Goal: Information Seeking & Learning: Understand process/instructions

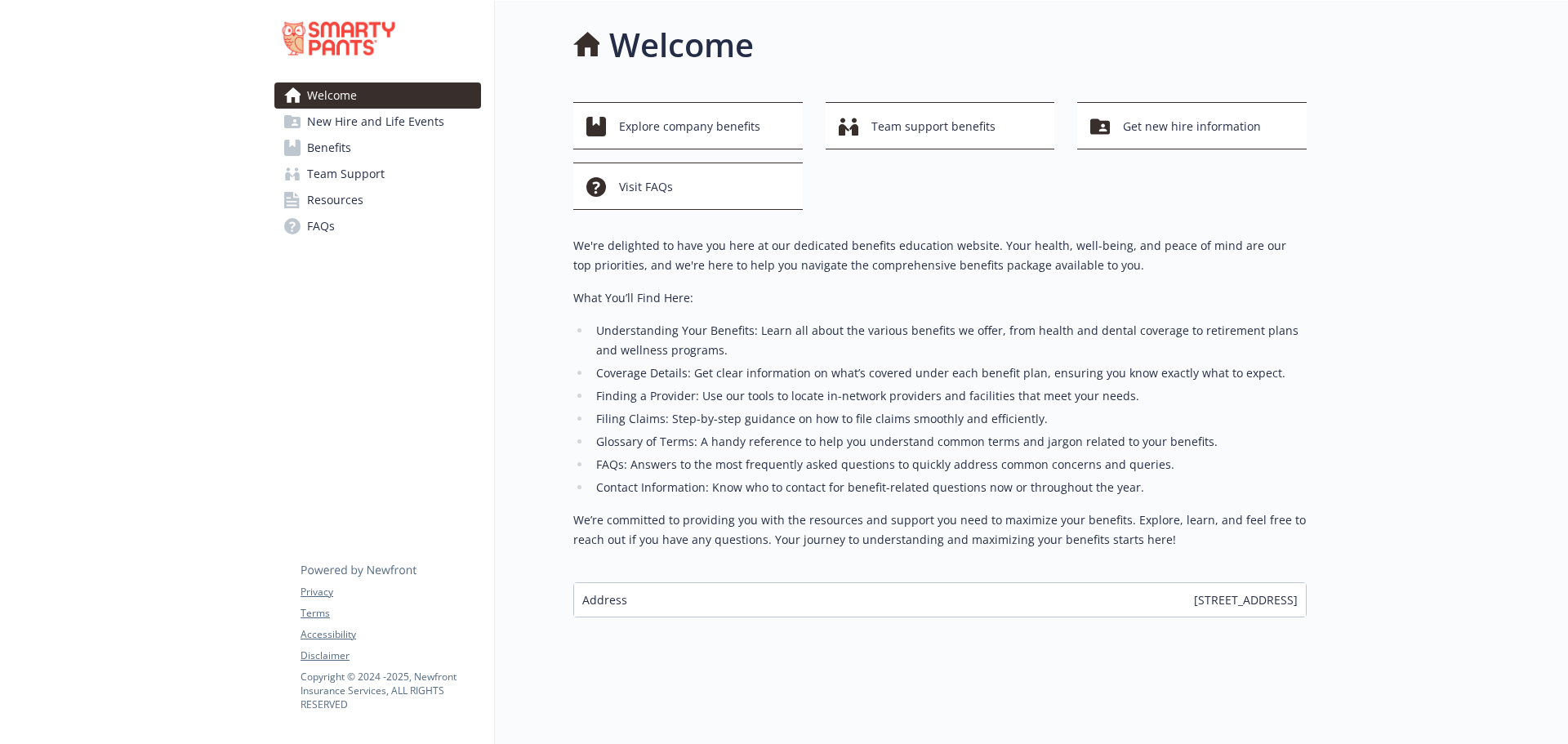
click at [398, 146] on link "Benefits" at bounding box center [377, 148] width 206 height 26
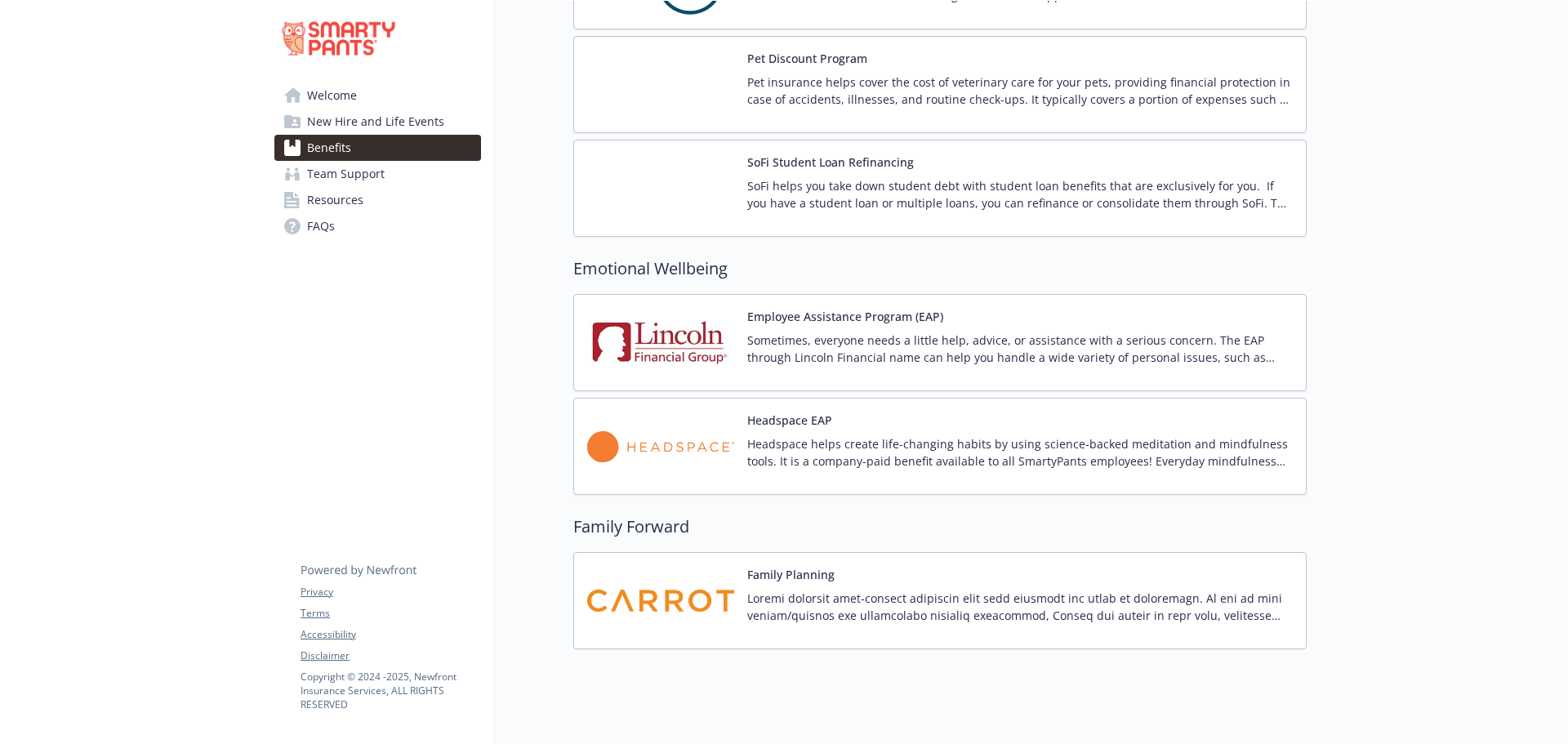
scroll to position [3180, 0]
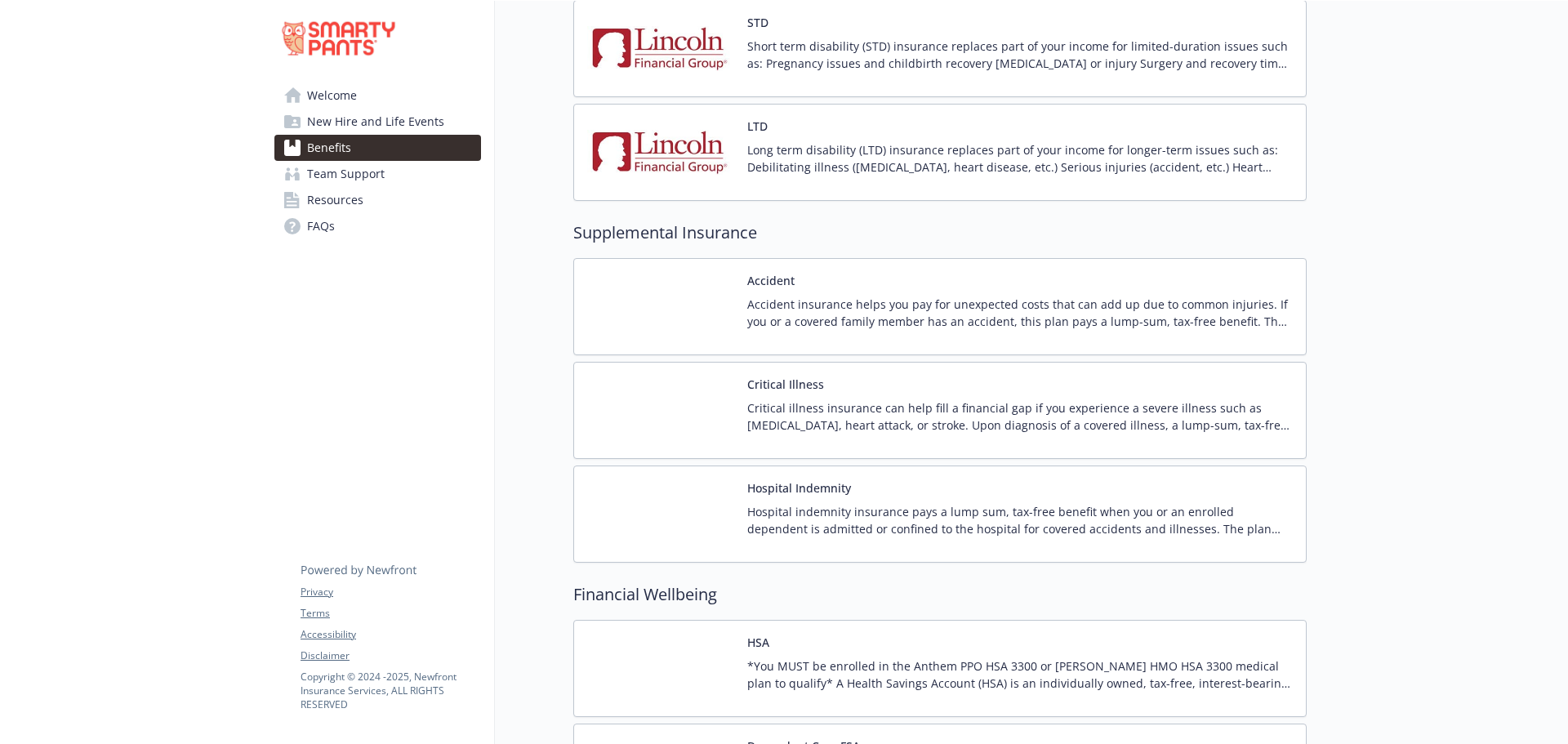
scroll to position [1629, 0]
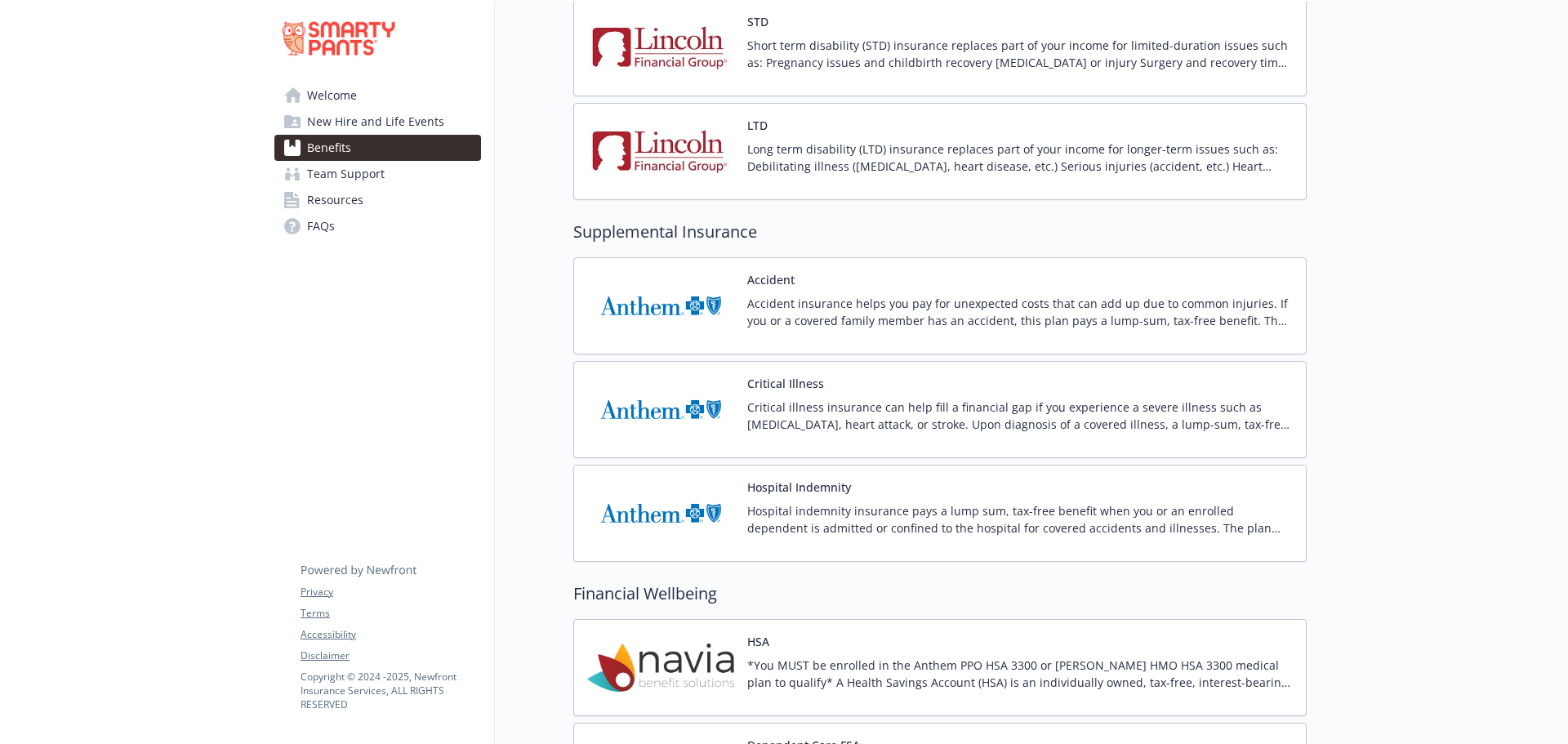
click at [1460, 441] on div at bounding box center [1437, 327] width 262 height 3911
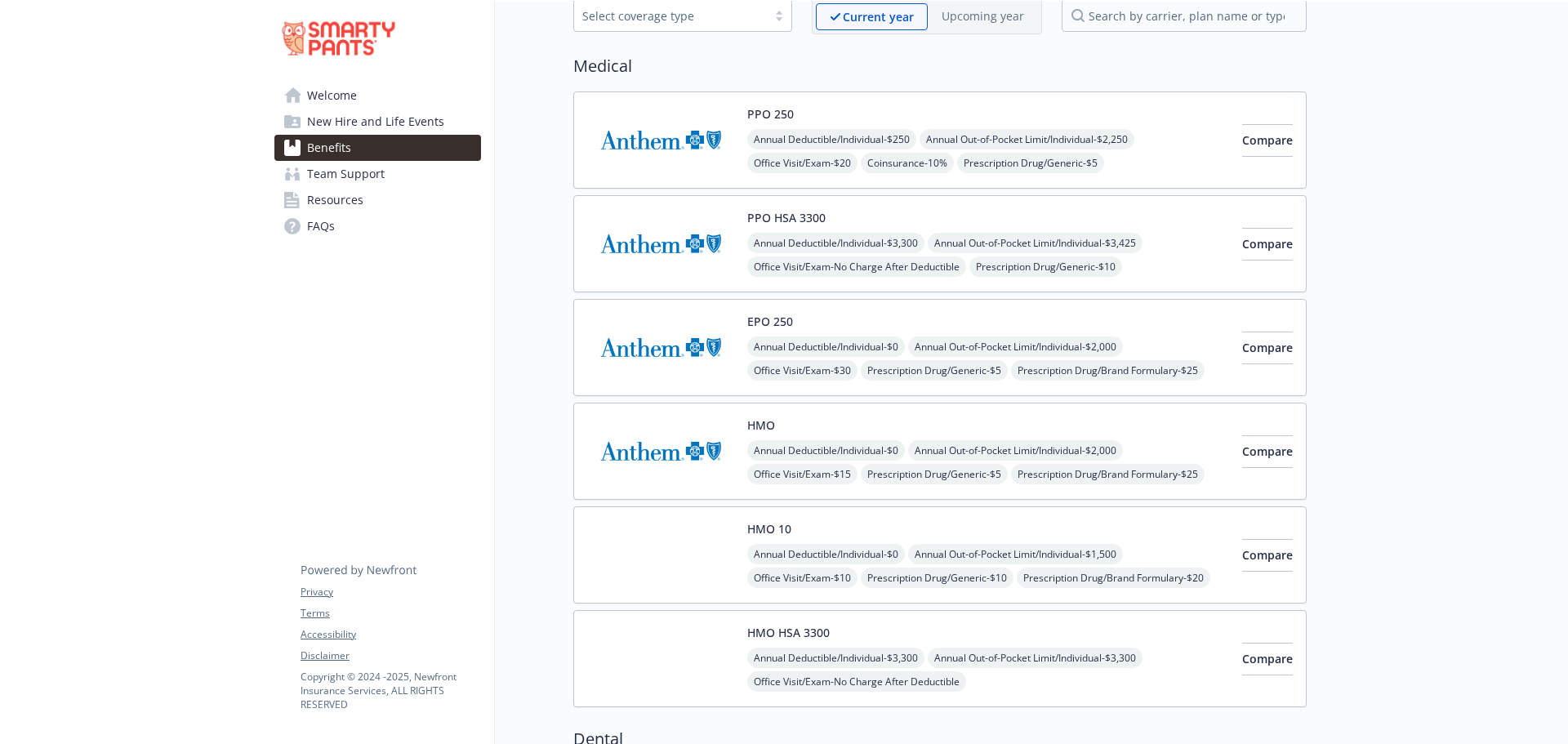
scroll to position [163, 0]
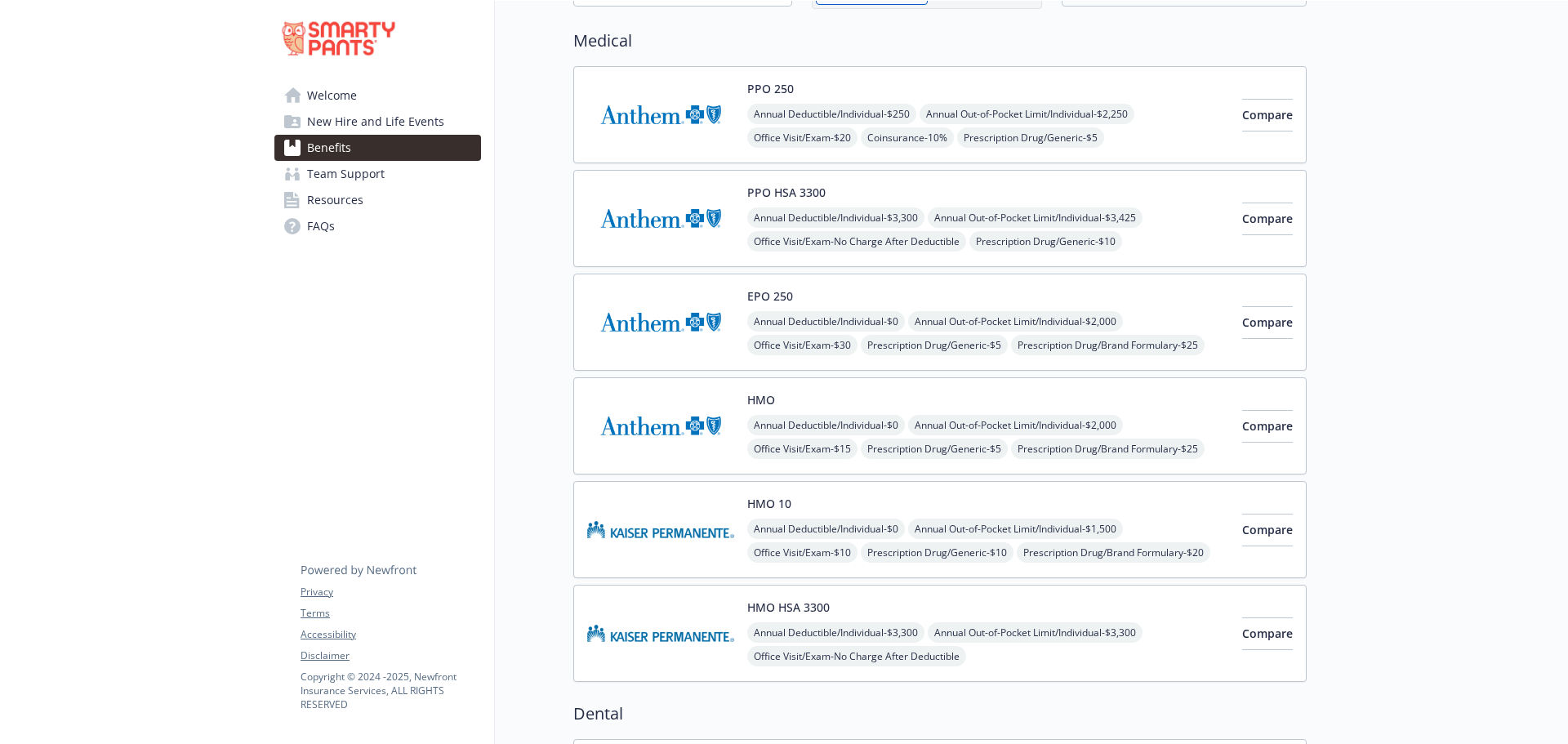
scroll to position [0, 0]
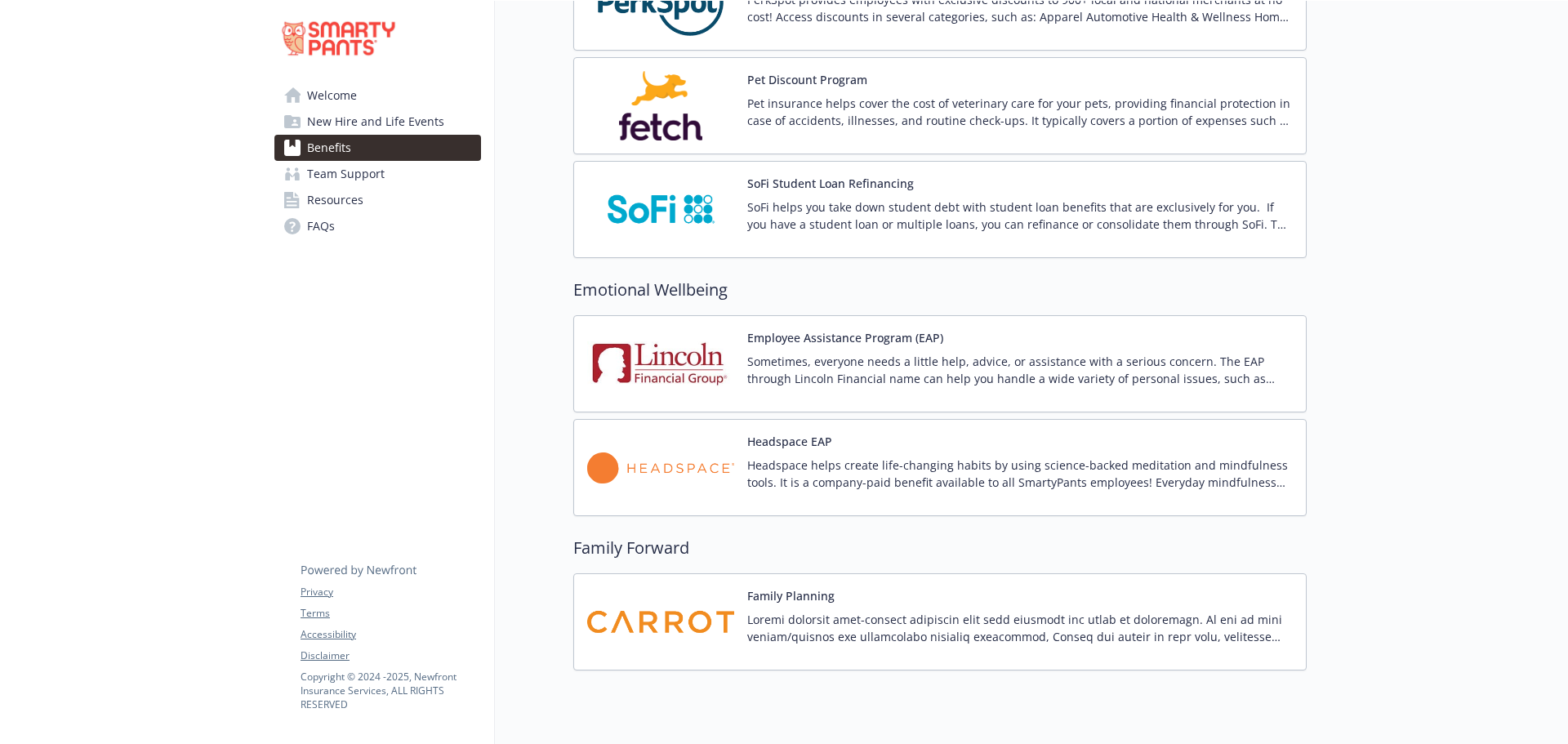
scroll to position [3180, 0]
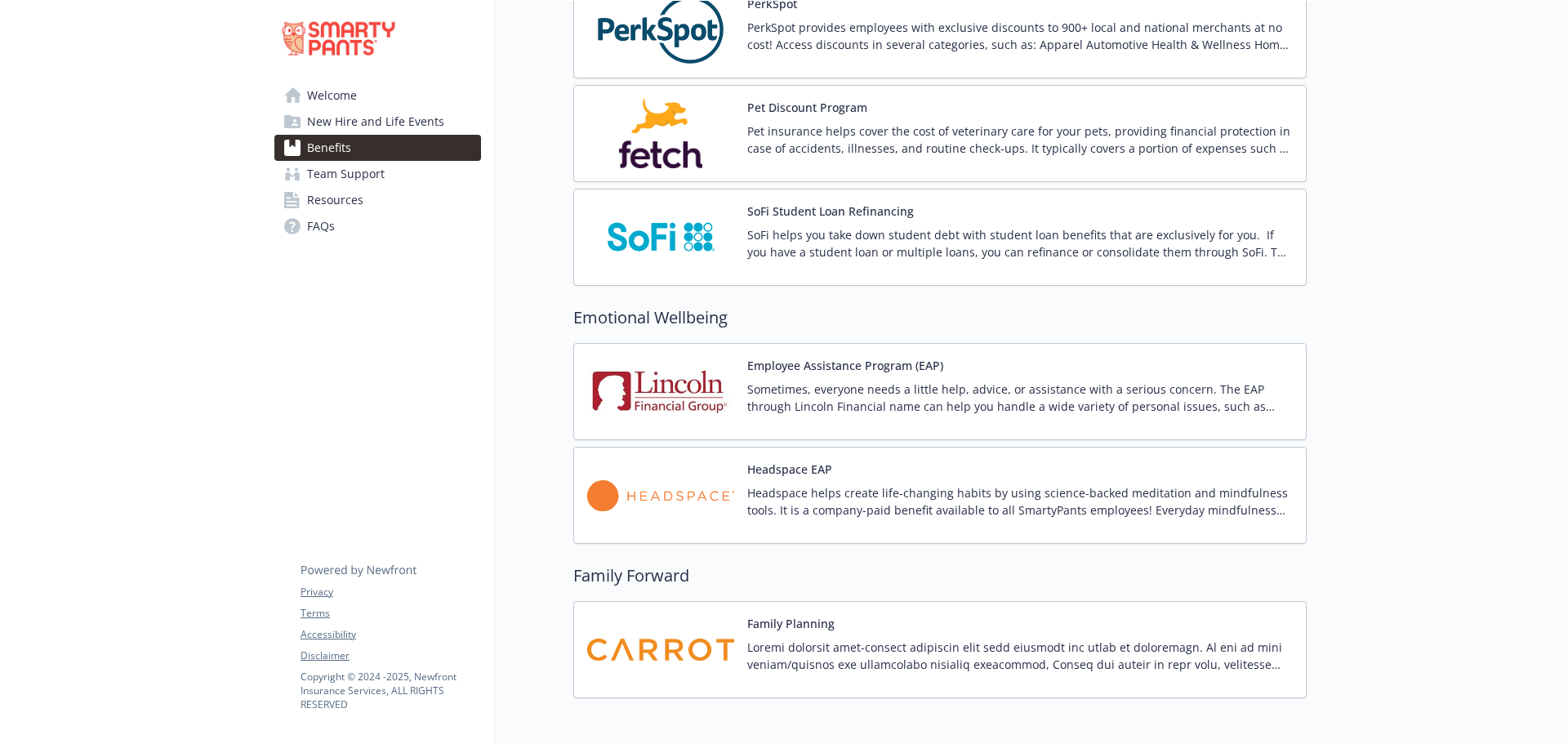
scroll to position [3017, 12]
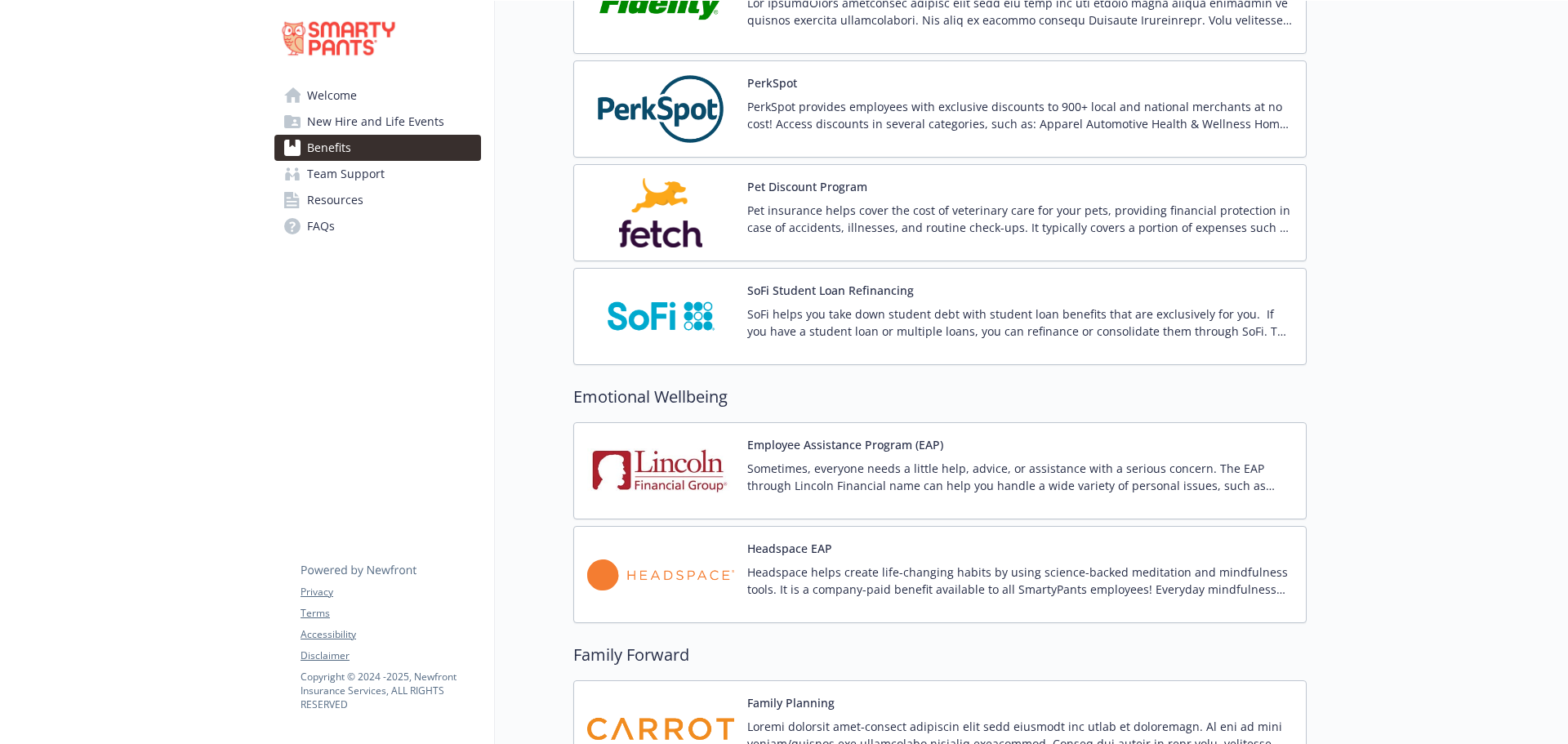
click at [1125, 473] on p "Sometimes, everyone needs a little help, advice, or assistance with a serious c…" at bounding box center [1020, 476] width 545 height 34
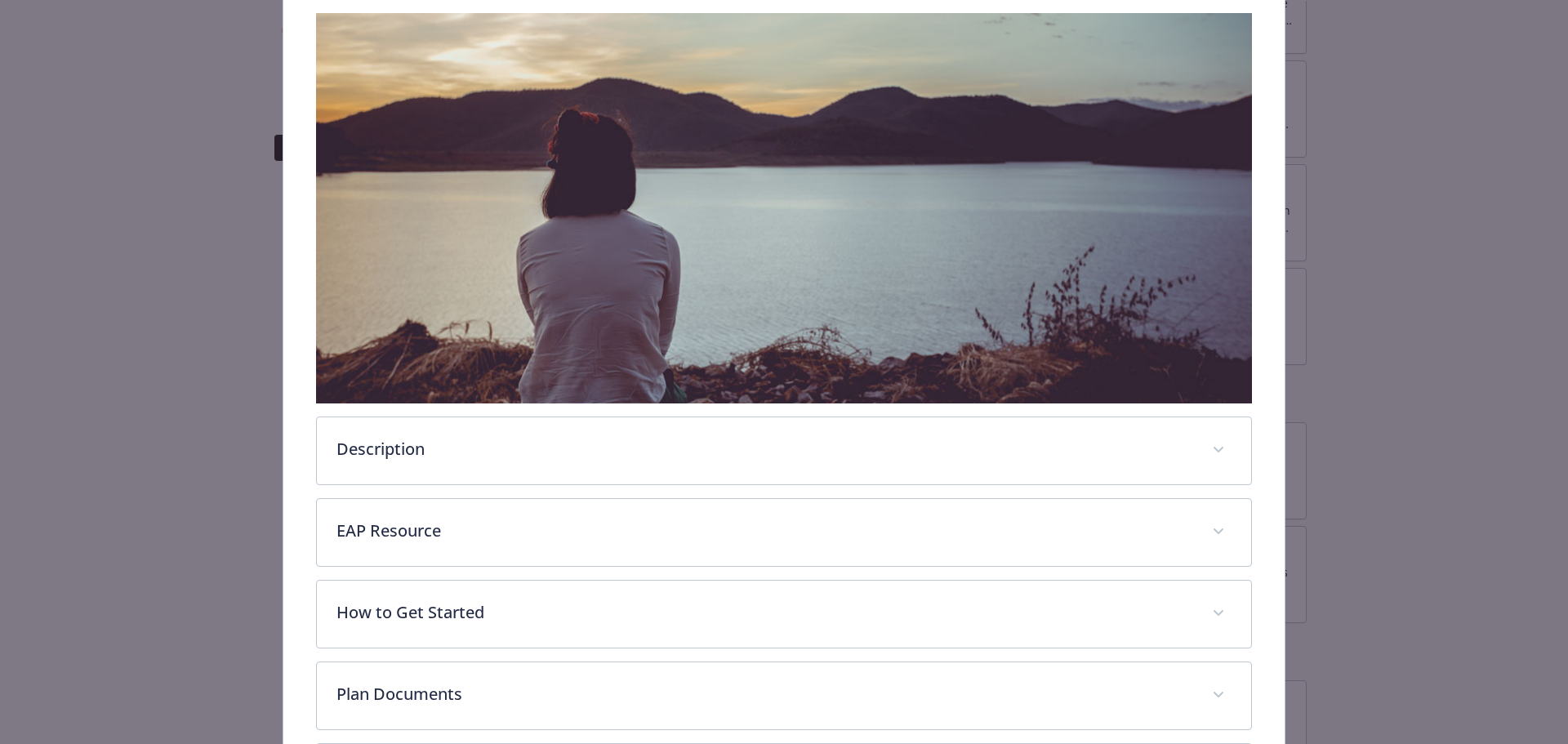
scroll to position [409, 0]
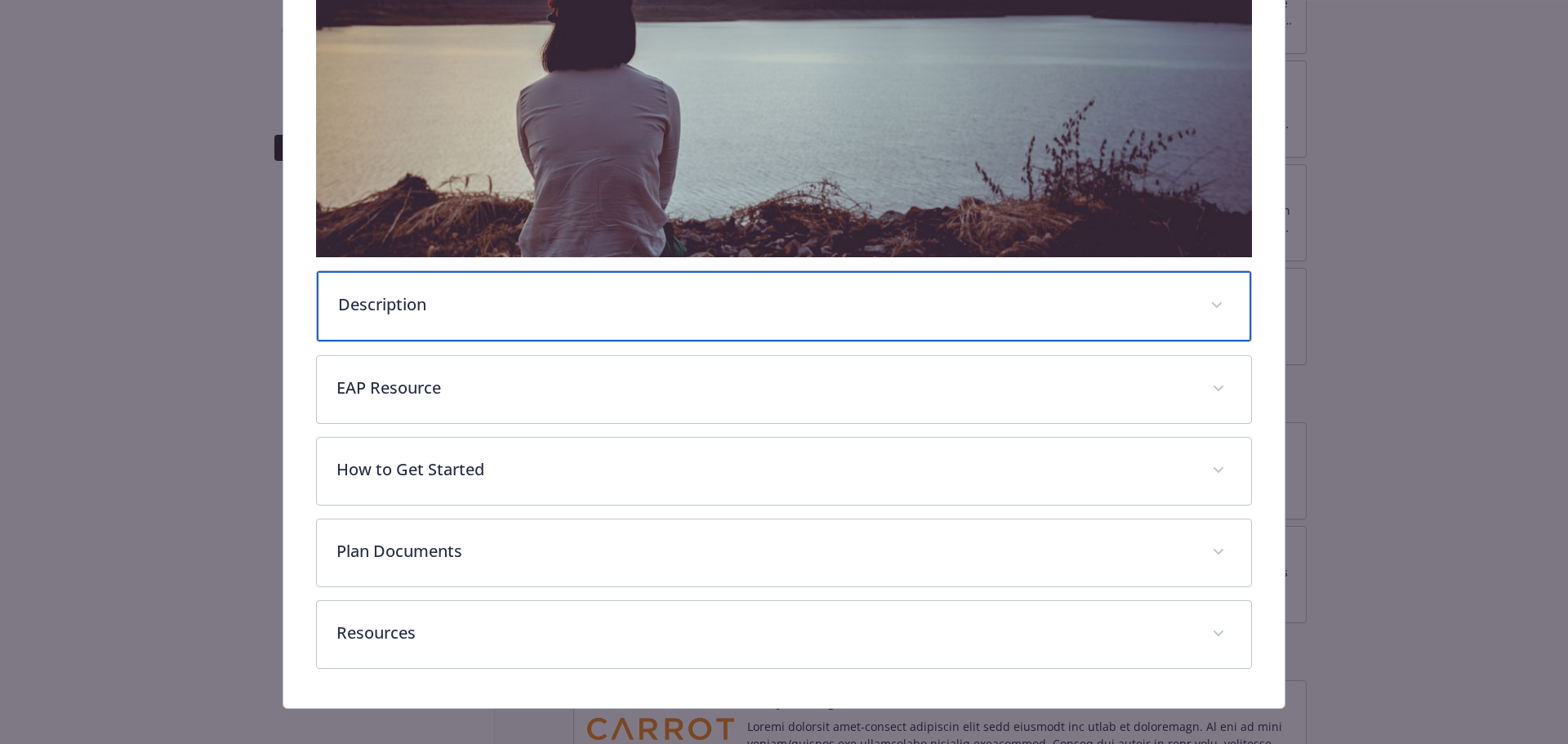
click at [630, 316] on div "Description" at bounding box center [784, 306] width 935 height 70
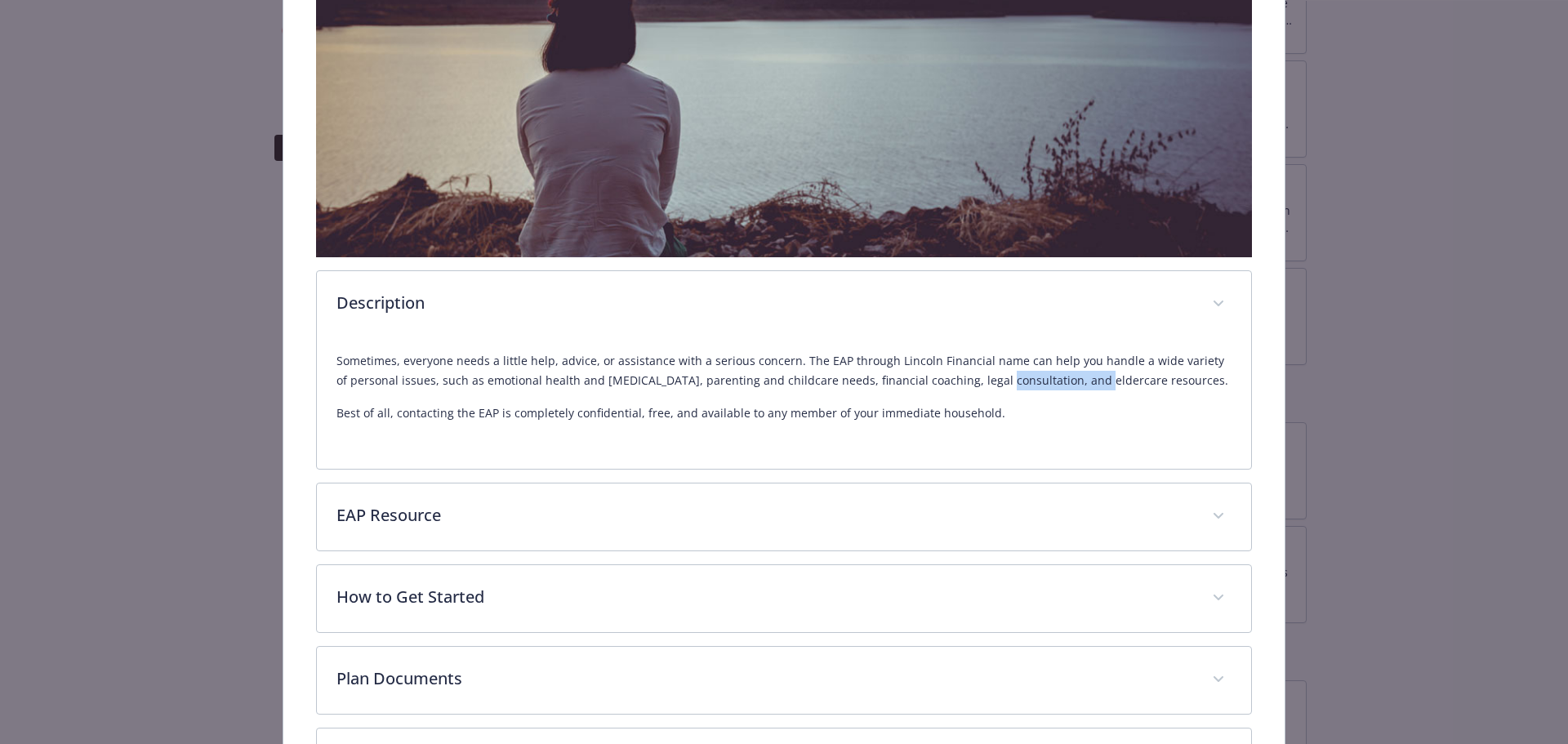
drag, startPoint x: 1062, startPoint y: 379, endPoint x: 975, endPoint y: 374, distance: 87.1
click at [975, 374] on p "Sometimes, everyone needs a little help, advice, or assistance with a serious c…" at bounding box center [784, 370] width 896 height 39
click at [1015, 374] on p "Sometimes, everyone needs a little help, advice, or assistance with a serious c…" at bounding box center [784, 370] width 896 height 39
drag, startPoint x: 1062, startPoint y: 374, endPoint x: 1016, endPoint y: 374, distance: 46.0
click at [1016, 374] on p "Sometimes, everyone needs a little help, advice, or assistance with a serious c…" at bounding box center [784, 370] width 896 height 39
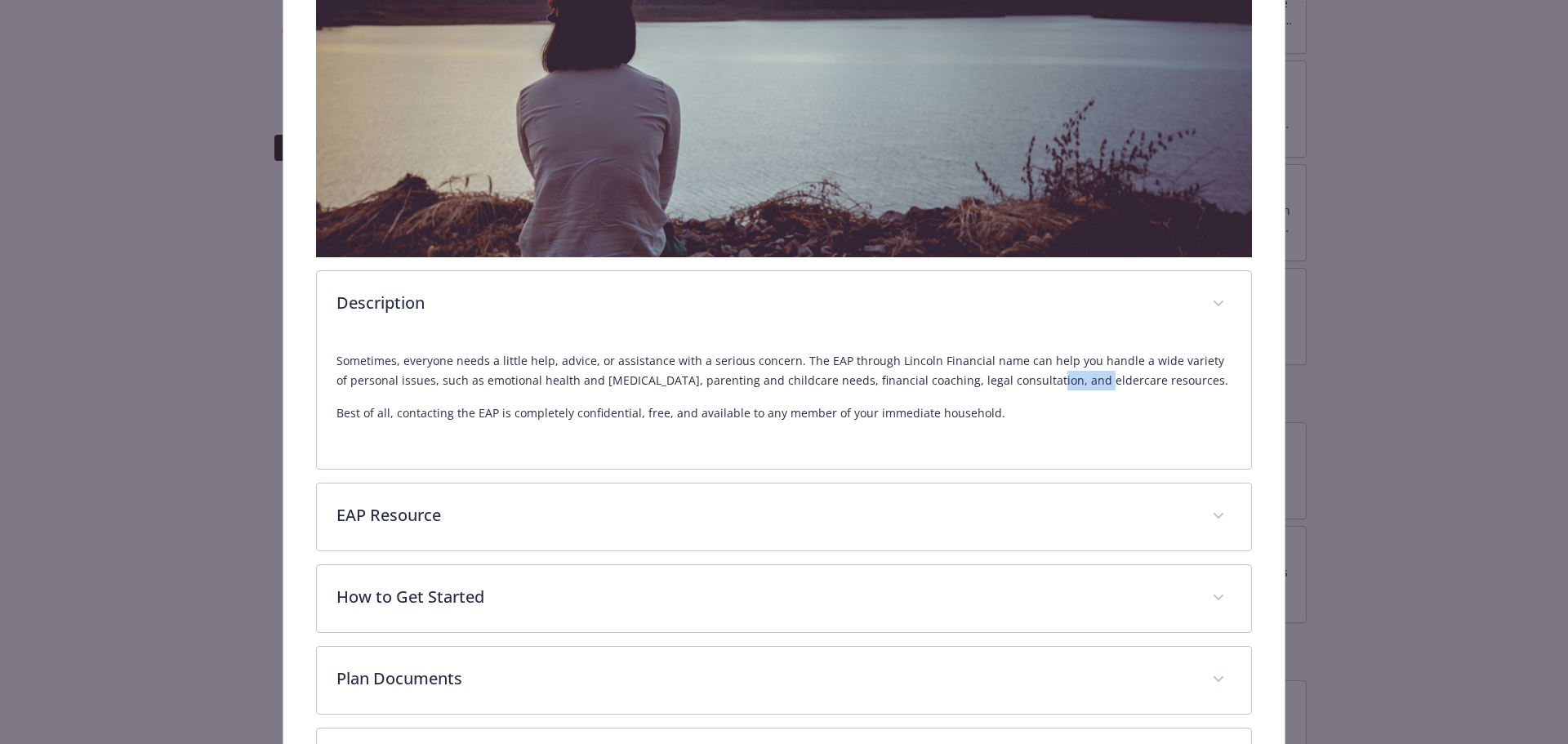
click at [1016, 374] on p "Sometimes, everyone needs a little help, advice, or assistance with a serious c…" at bounding box center [784, 370] width 896 height 39
drag, startPoint x: 508, startPoint y: 363, endPoint x: 817, endPoint y: 363, distance: 309.0
click at [804, 363] on p "Sometimes, everyone needs a little help, advice, or assistance with a serious c…" at bounding box center [784, 370] width 896 height 39
click at [920, 363] on p "Sometimes, everyone needs a little help, advice, or assistance with a serious c…" at bounding box center [784, 370] width 896 height 39
drag, startPoint x: 1008, startPoint y: 363, endPoint x: 905, endPoint y: 363, distance: 103.0
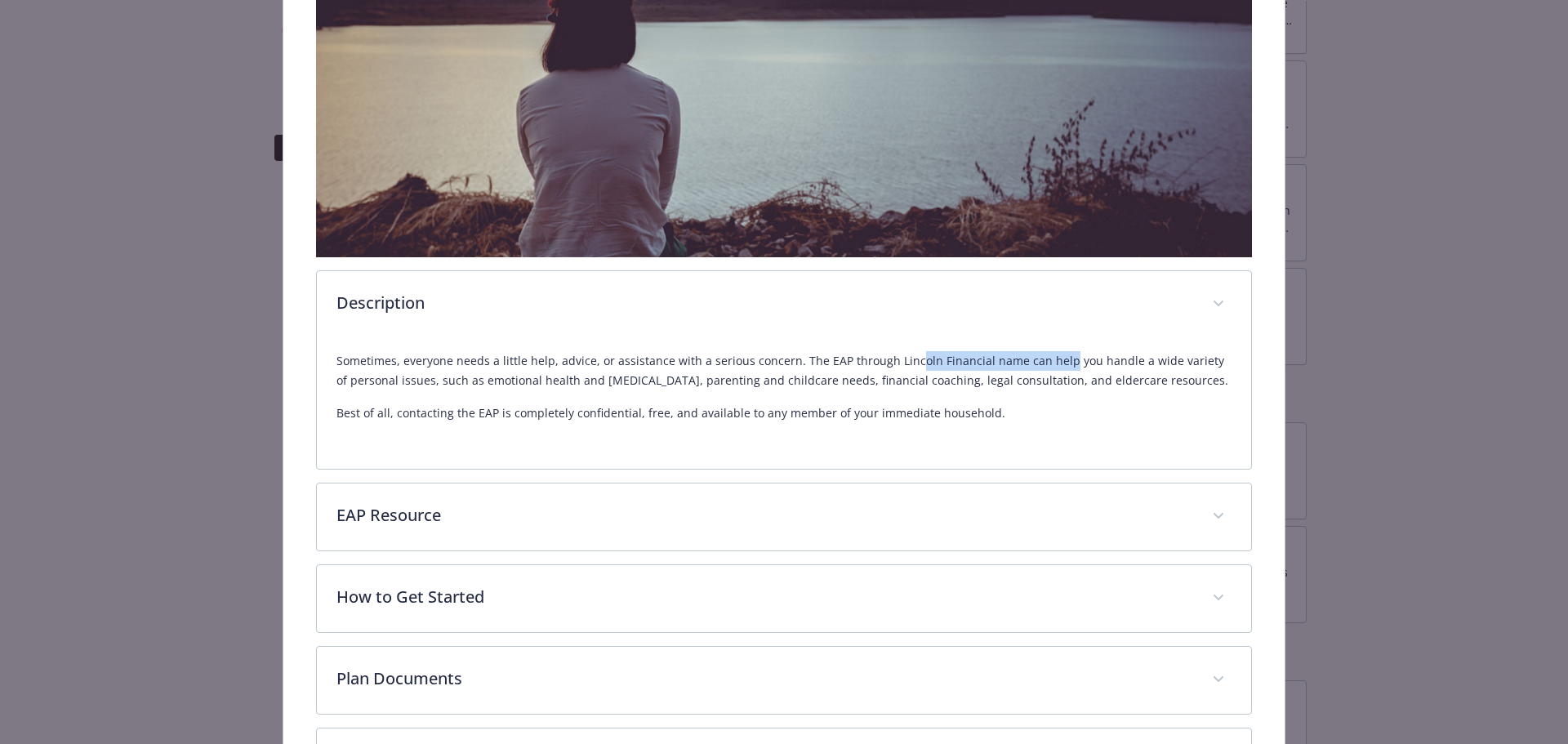
click at [905, 363] on p "Sometimes, everyone needs a little help, advice, or assistance with a serious c…" at bounding box center [784, 370] width 896 height 39
click at [844, 363] on p "Sometimes, everyone needs a little help, advice, or assistance with a serious c…" at bounding box center [784, 370] width 896 height 39
drag, startPoint x: 805, startPoint y: 362, endPoint x: 1184, endPoint y: 360, distance: 379.0
click at [1112, 360] on p "Sometimes, everyone needs a little help, advice, or assistance with a serious c…" at bounding box center [784, 370] width 896 height 39
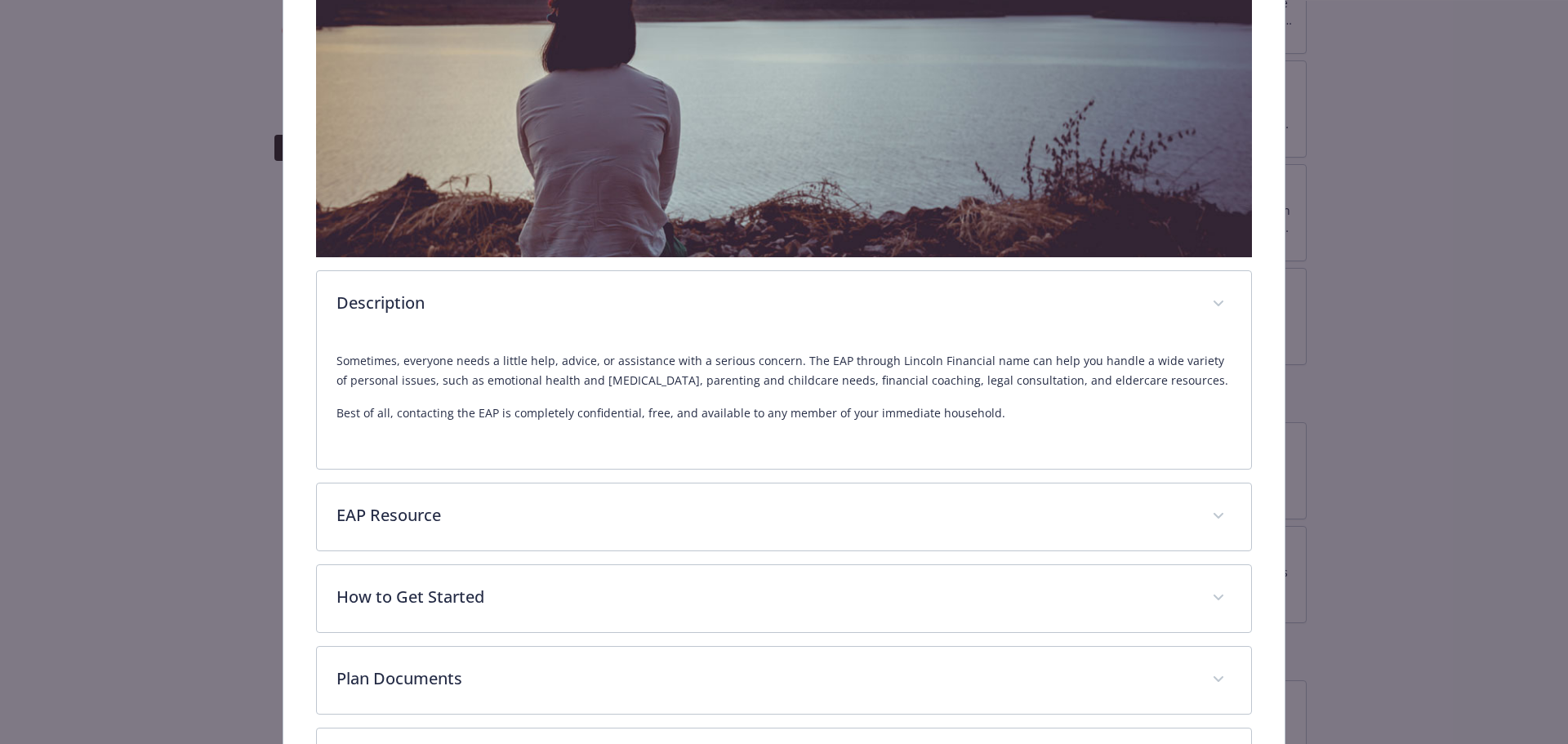
click at [1184, 360] on p "Sometimes, everyone needs a little help, advice, or assistance with a serious c…" at bounding box center [784, 370] width 896 height 39
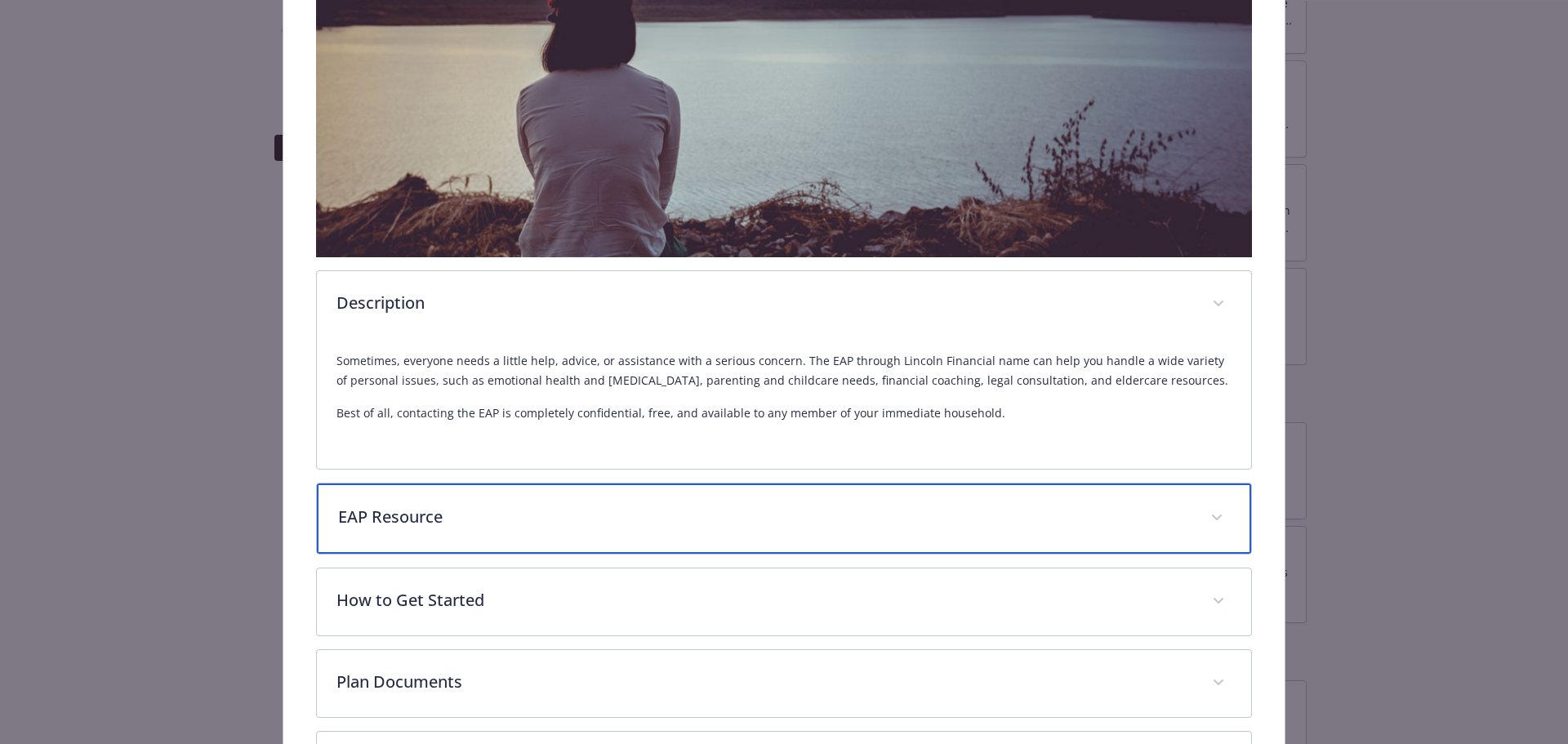
click at [757, 515] on p "EAP Resource" at bounding box center [764, 516] width 854 height 25
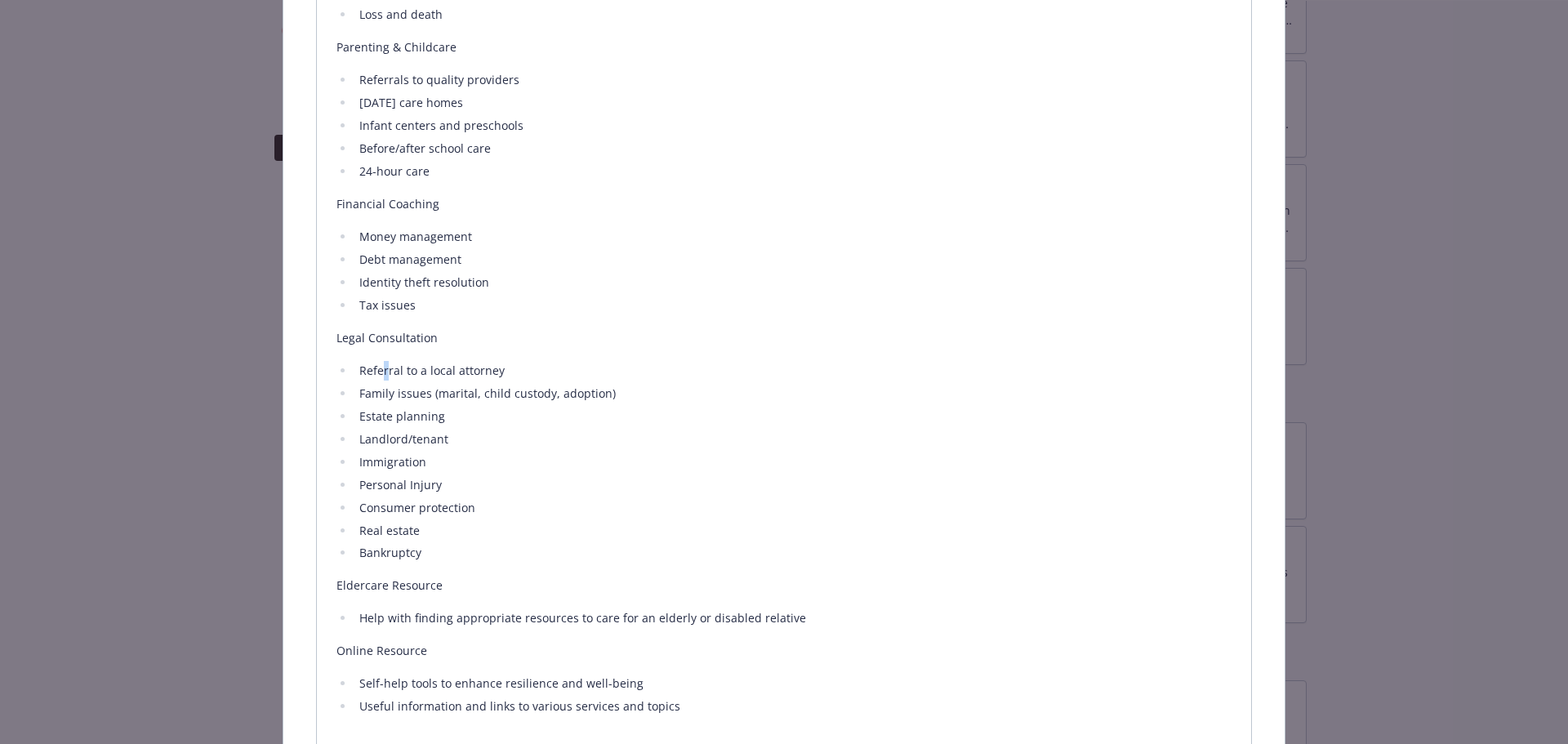
scroll to position [1221, 0]
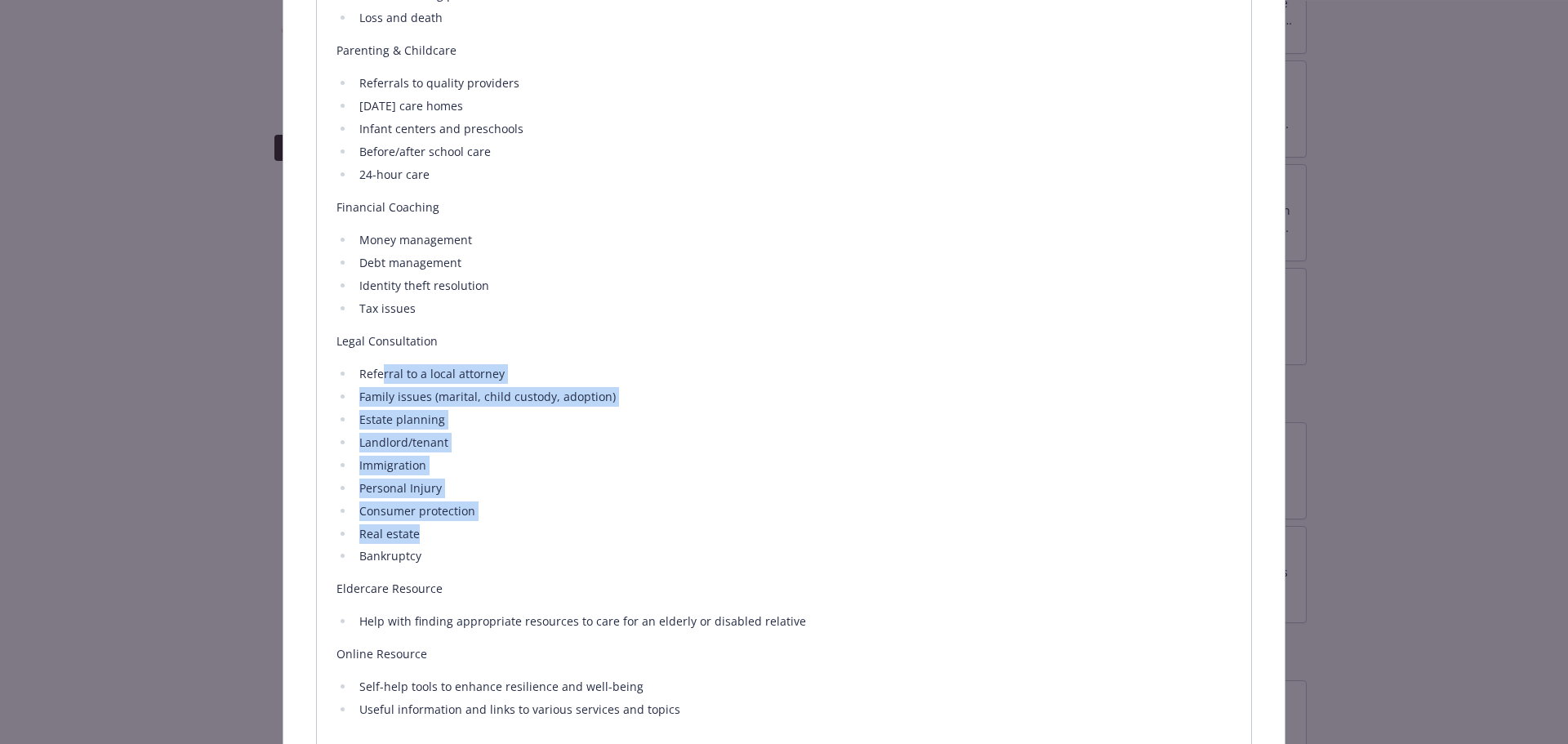
drag, startPoint x: 382, startPoint y: 373, endPoint x: 440, endPoint y: 530, distance: 167.4
click at [440, 530] on ul "Referral to a local attorney Family issues (marital, child custody, adoption) E…" at bounding box center [784, 465] width 896 height 202
click at [440, 531] on li "Real estate" at bounding box center [792, 533] width 877 height 20
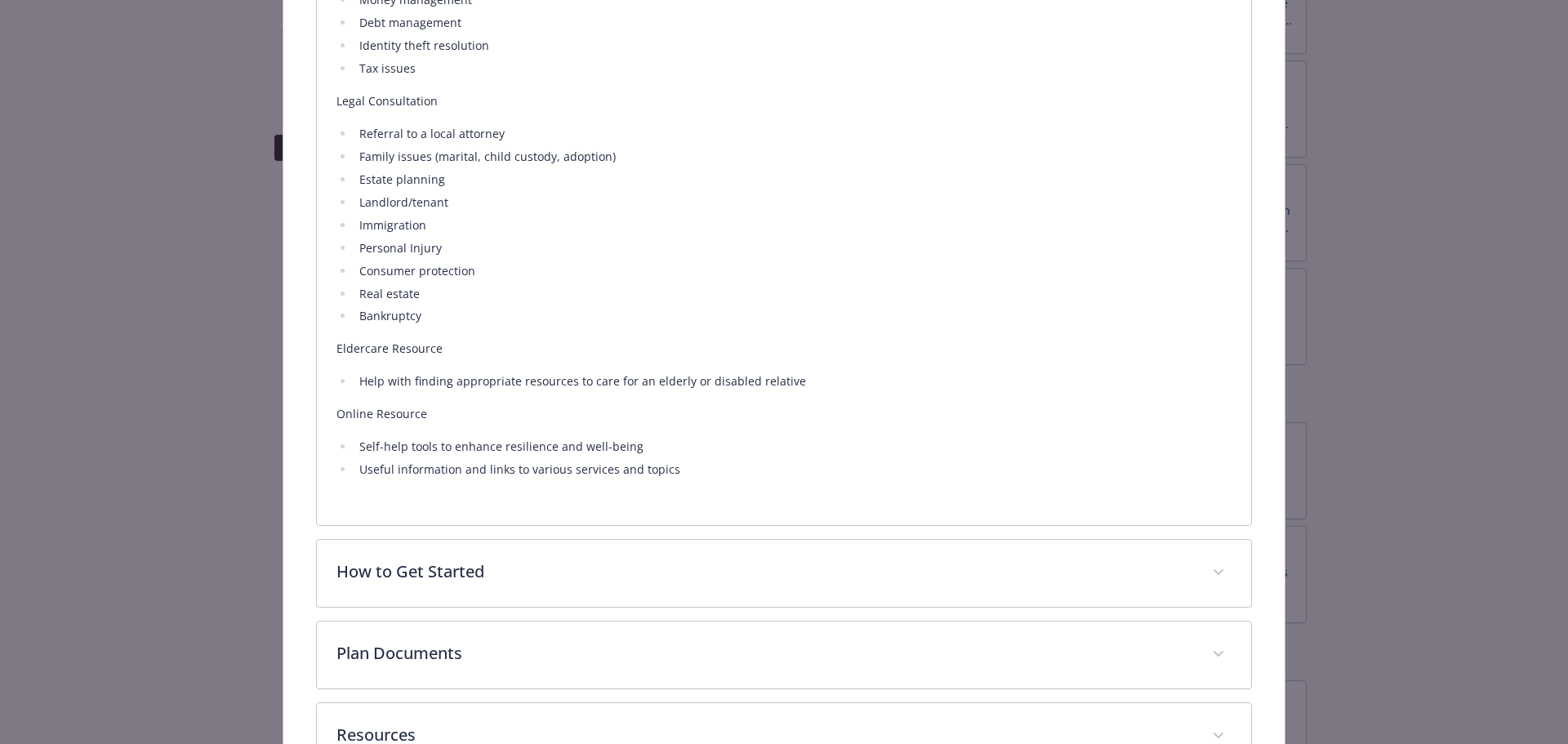
scroll to position [1466, 0]
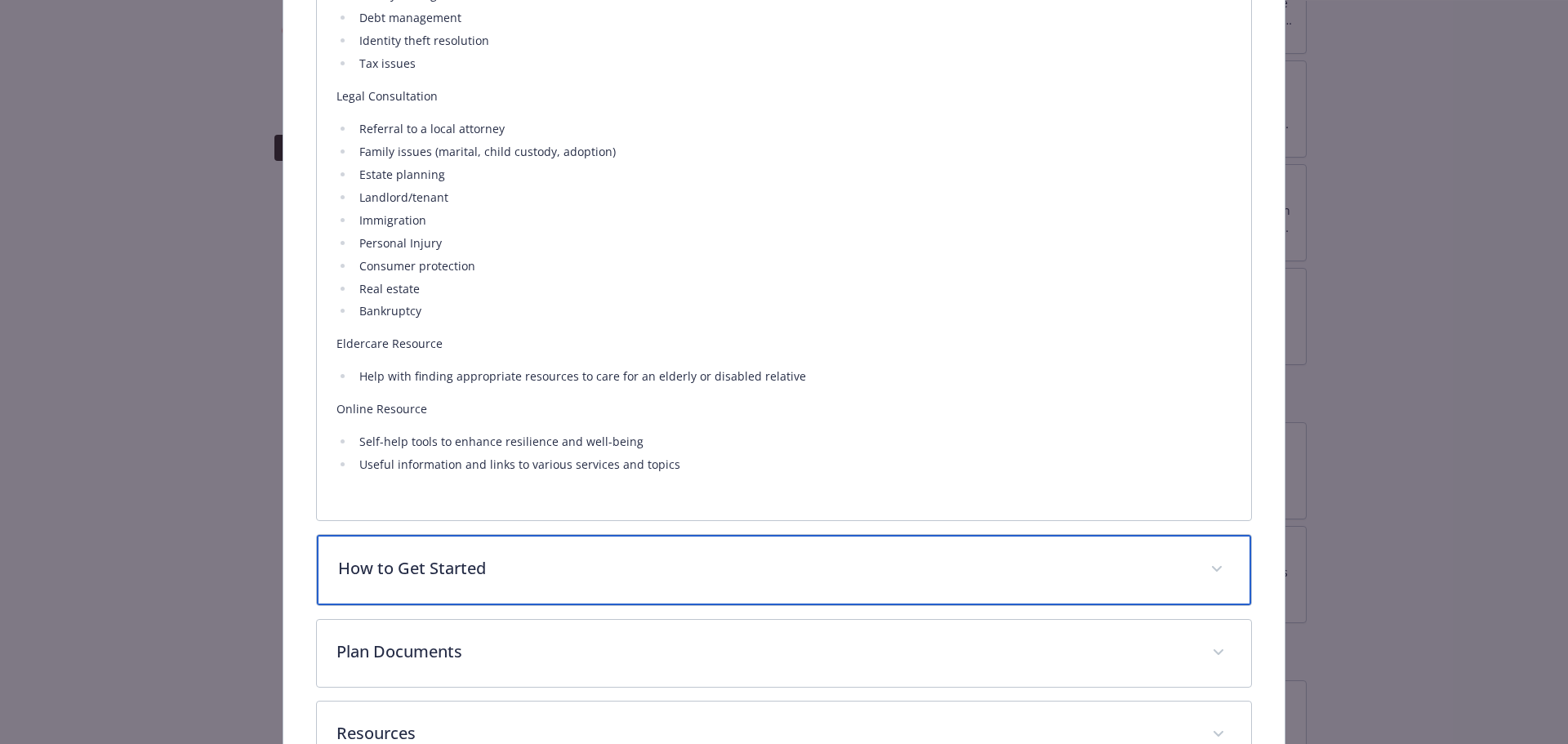
drag, startPoint x: 578, startPoint y: 596, endPoint x: 602, endPoint y: 583, distance: 27.3
click at [580, 596] on div "How to Get Started" at bounding box center [784, 570] width 935 height 70
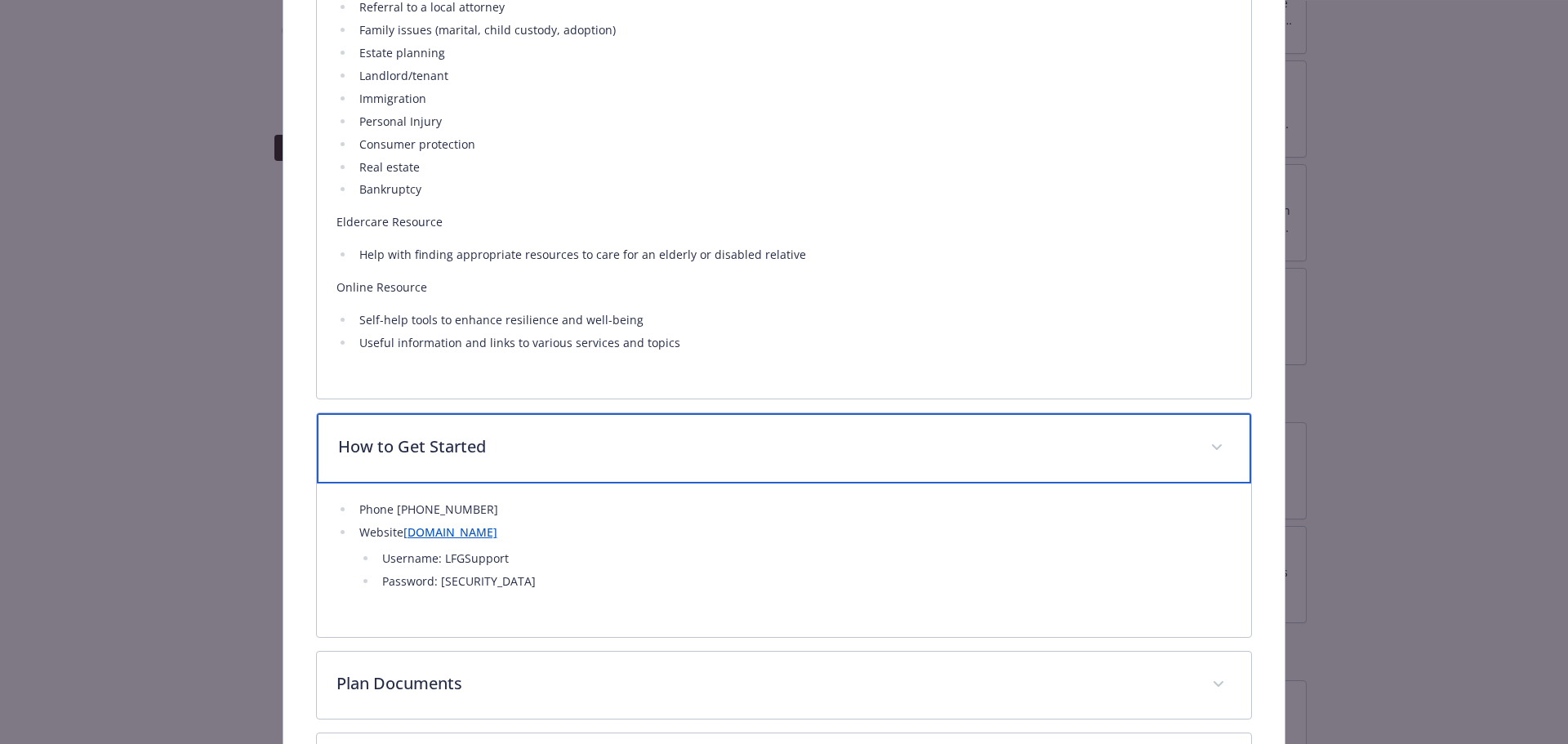
scroll to position [1711, 0]
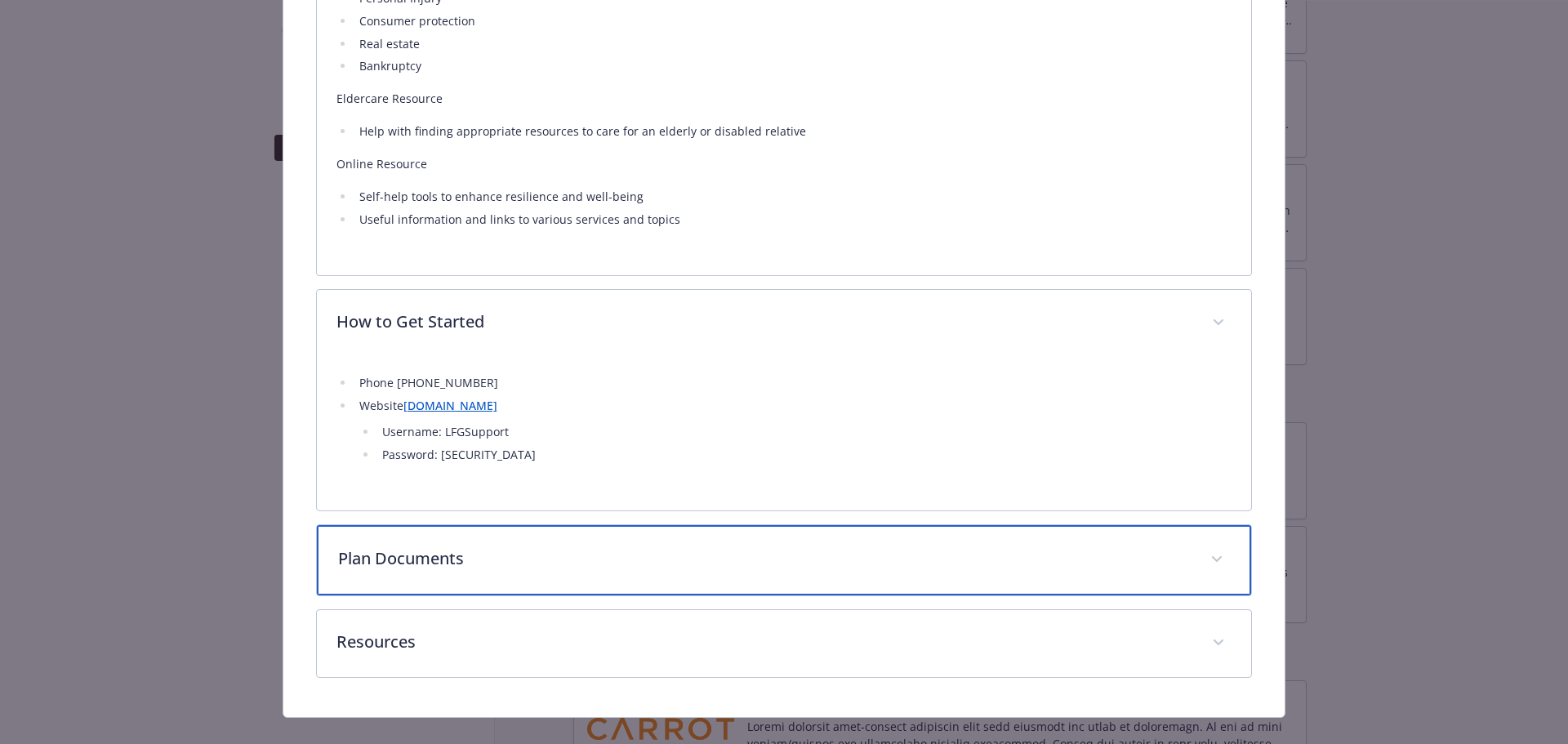
click at [704, 562] on p "Plan Documents" at bounding box center [764, 558] width 854 height 25
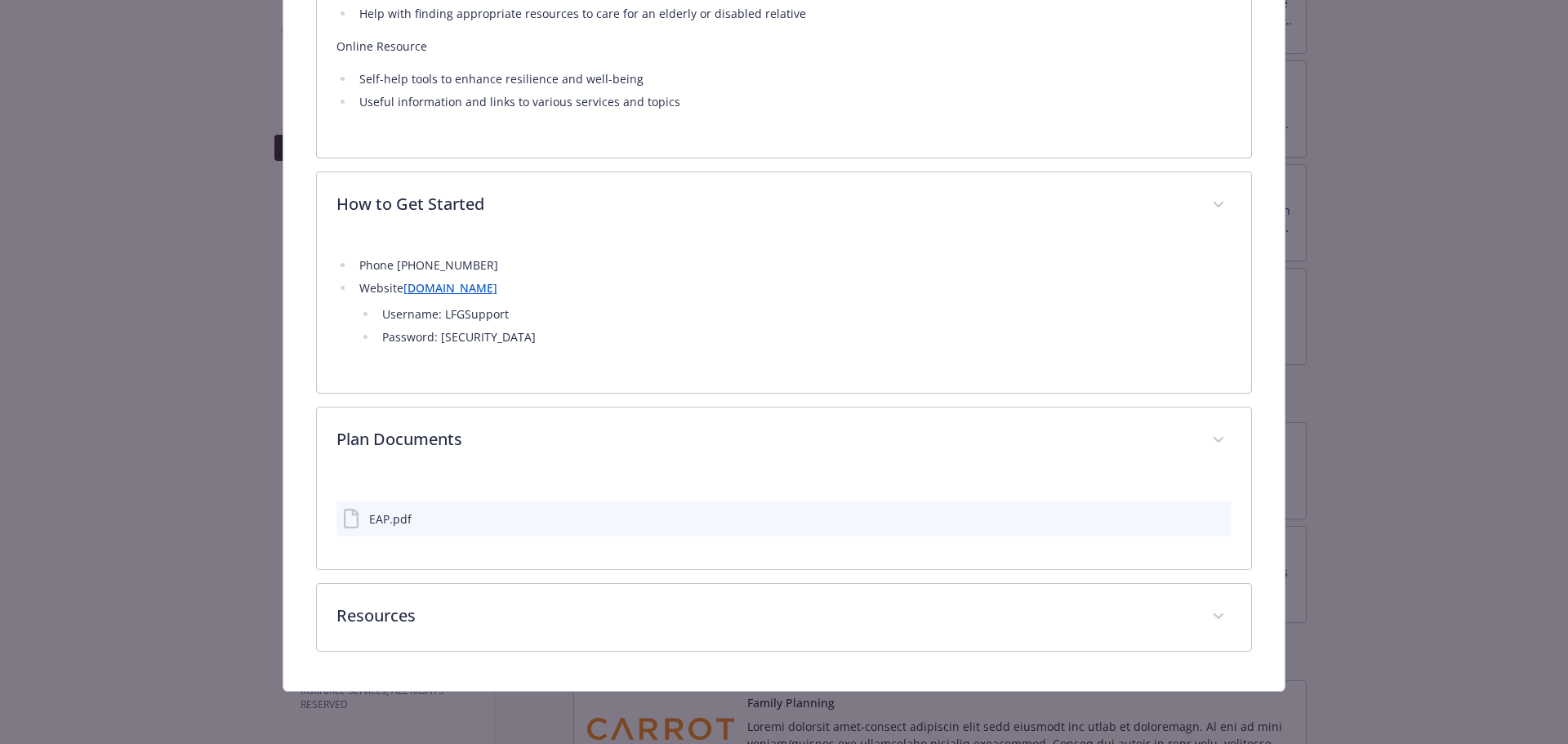
click at [665, 523] on div "EAP.pdf" at bounding box center [784, 518] width 896 height 36
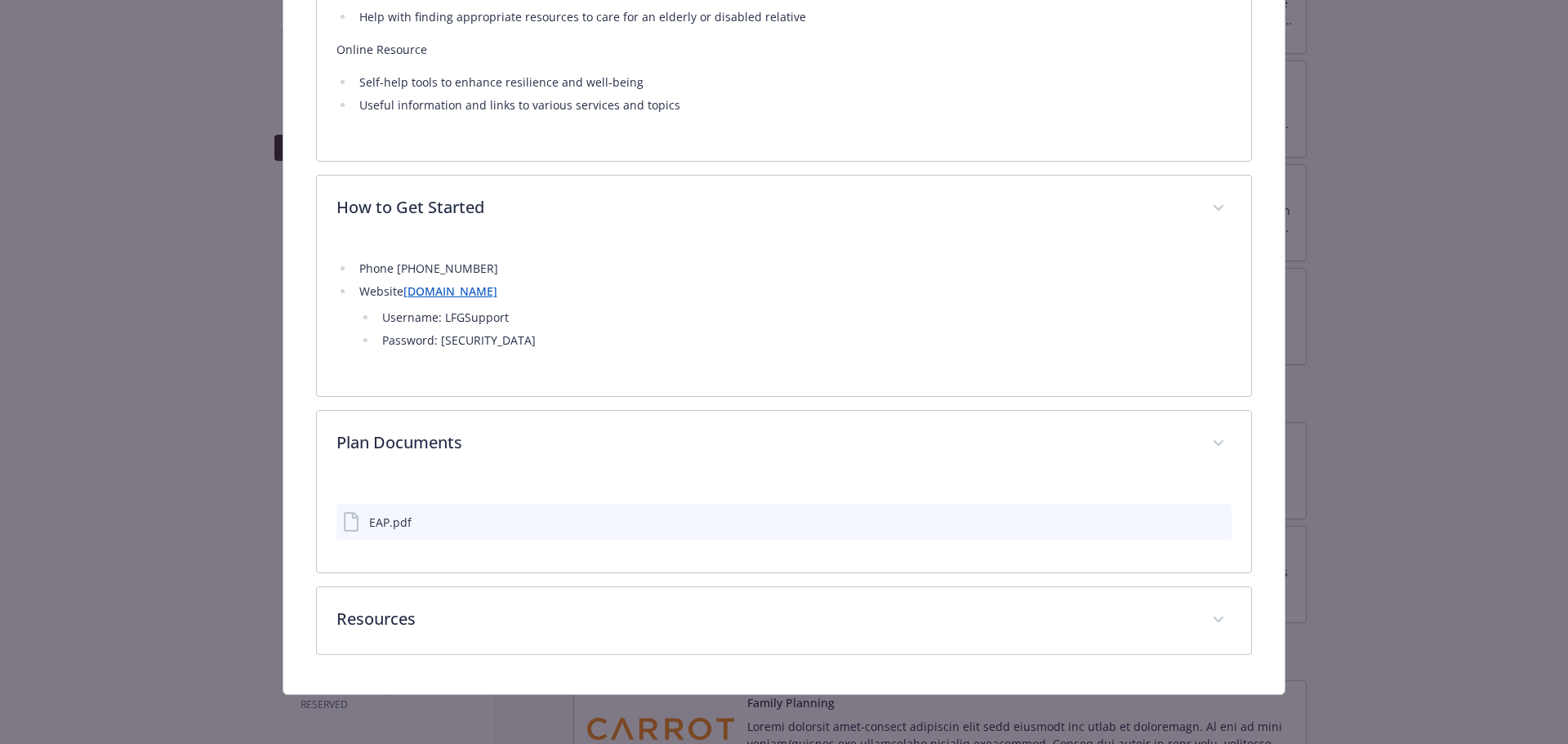
click at [1209, 516] on icon "preview file" at bounding box center [1215, 521] width 14 height 11
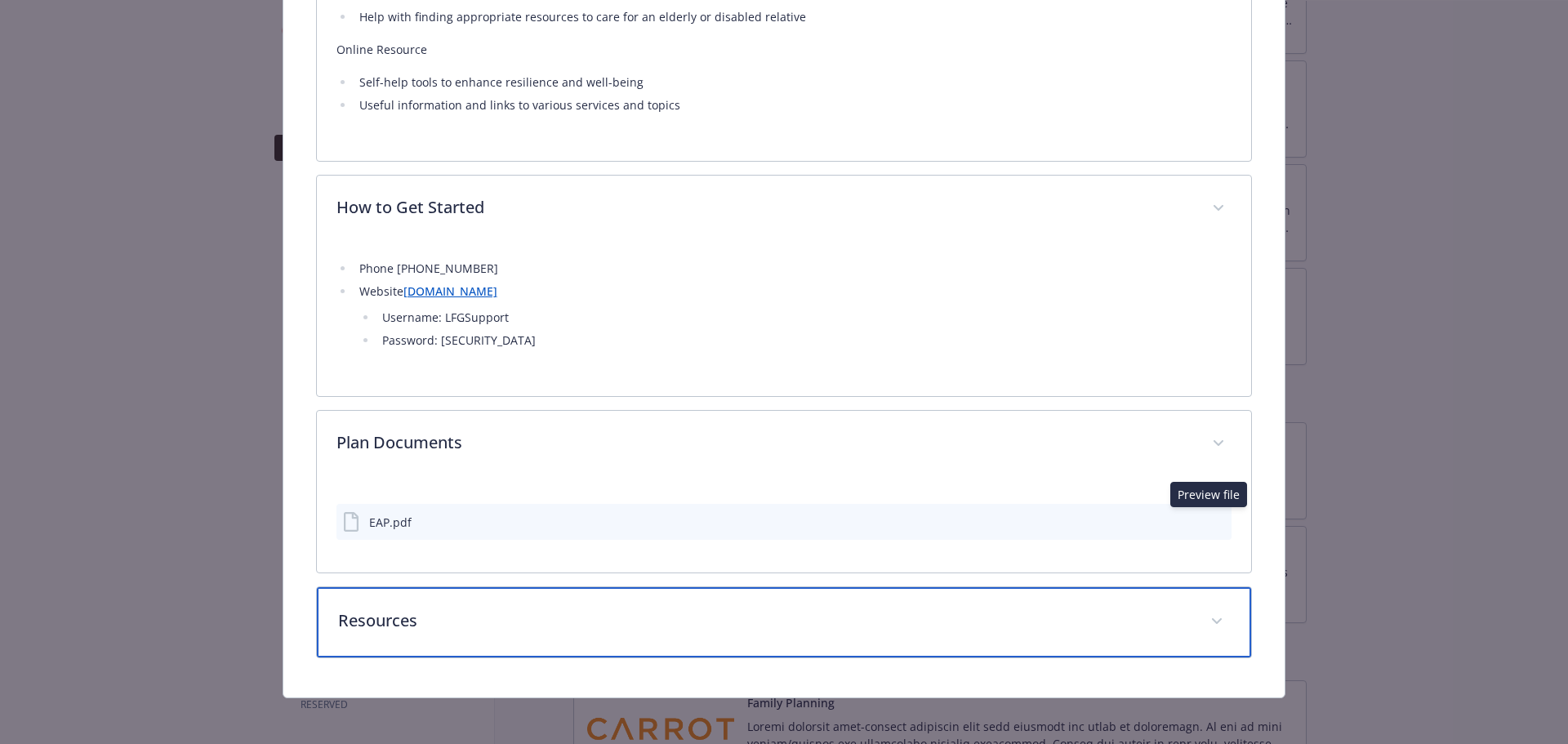
click at [580, 620] on p "Resources" at bounding box center [764, 620] width 854 height 25
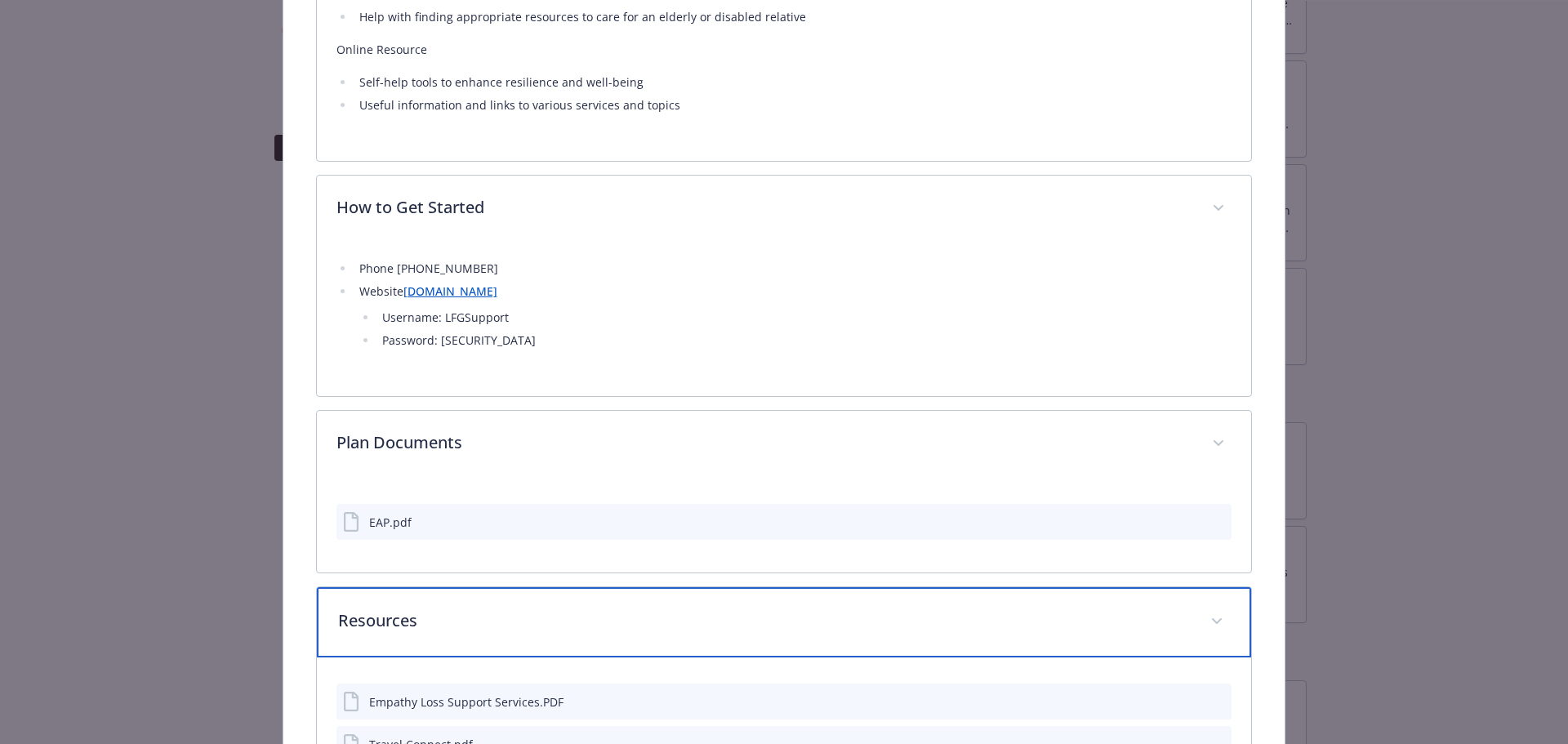
scroll to position [2051, 0]
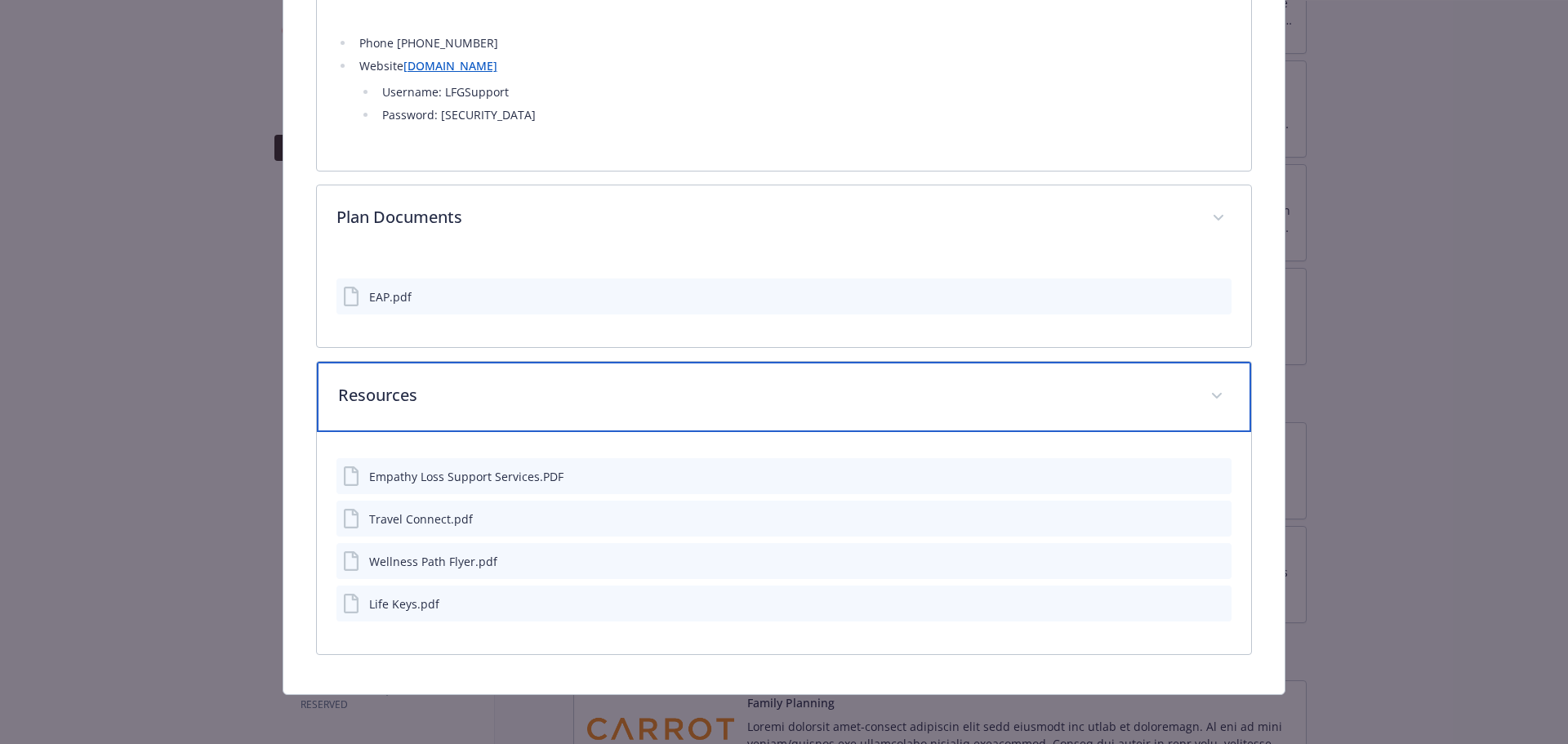
click at [643, 395] on p "Resources" at bounding box center [764, 395] width 854 height 25
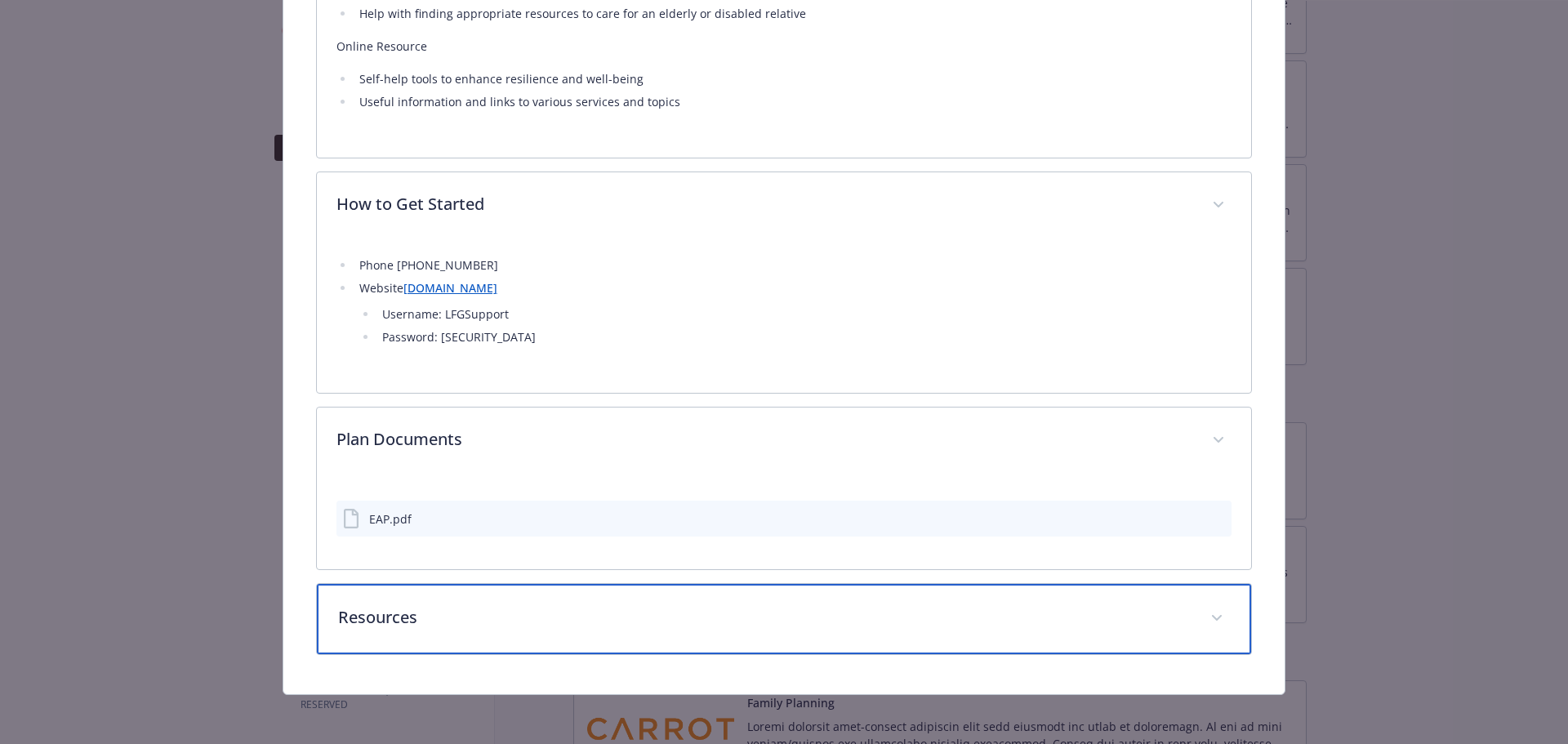
scroll to position [1584, 0]
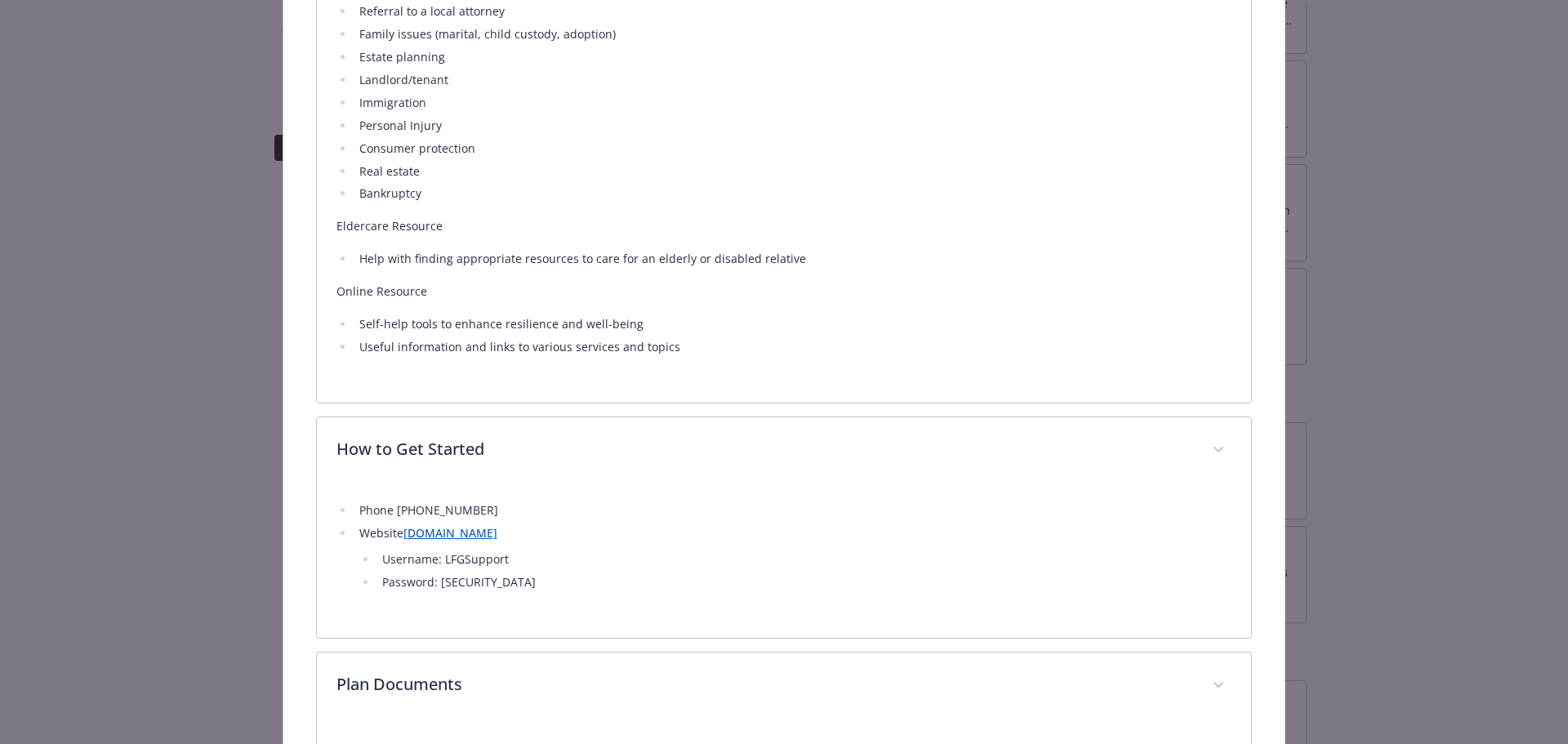
click at [669, 535] on li "Website [DOMAIN_NAME] Username: LFGSupport Password: [SECURITY_DATA]" at bounding box center [792, 557] width 877 height 69
click at [487, 554] on li "Username: LFGSupport" at bounding box center [804, 559] width 855 height 20
click at [485, 555] on li "Username: LFGSupport" at bounding box center [804, 559] width 855 height 20
click at [517, 556] on li "Username: LFGSupport" at bounding box center [804, 559] width 855 height 20
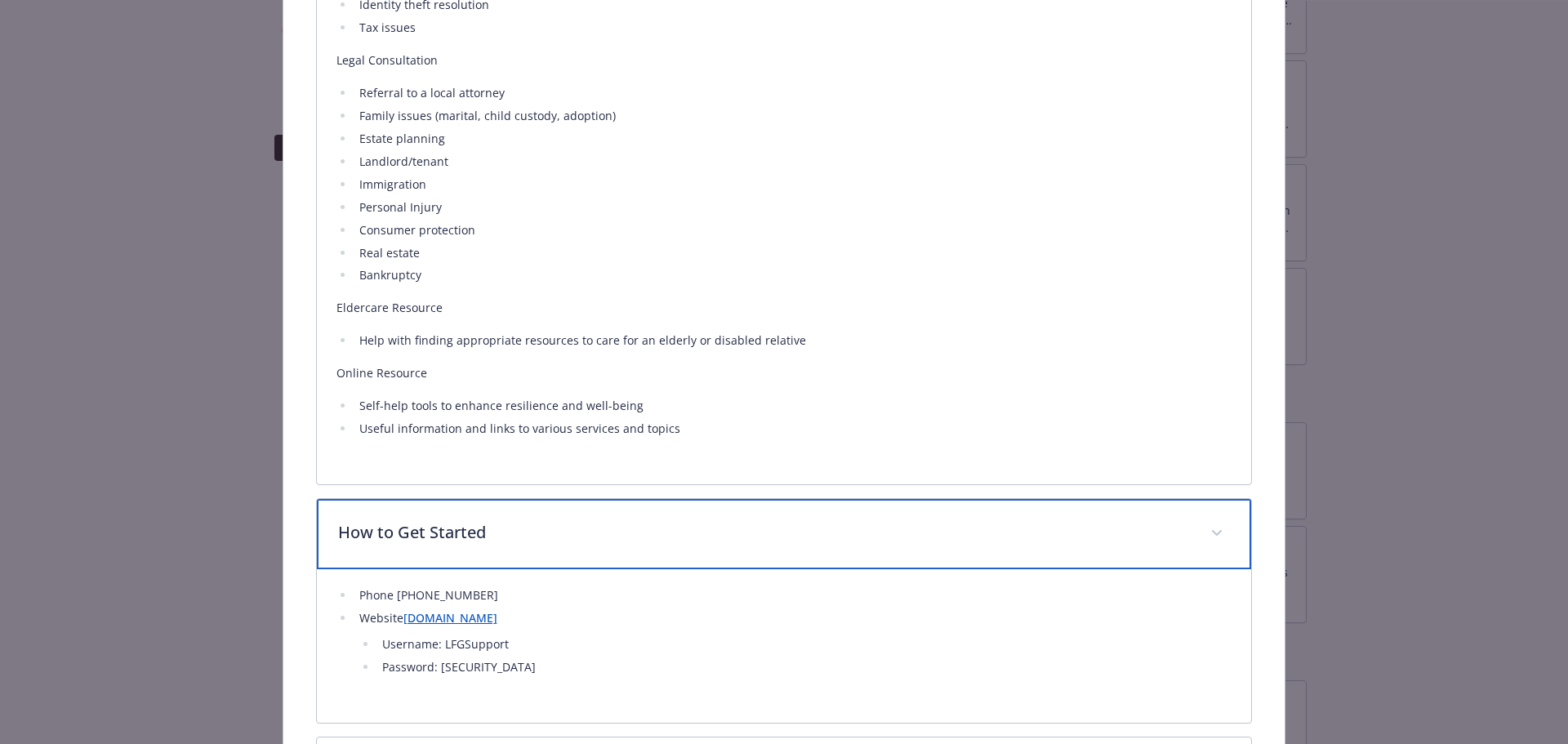
click at [646, 538] on p "How to Get Started" at bounding box center [764, 532] width 854 height 25
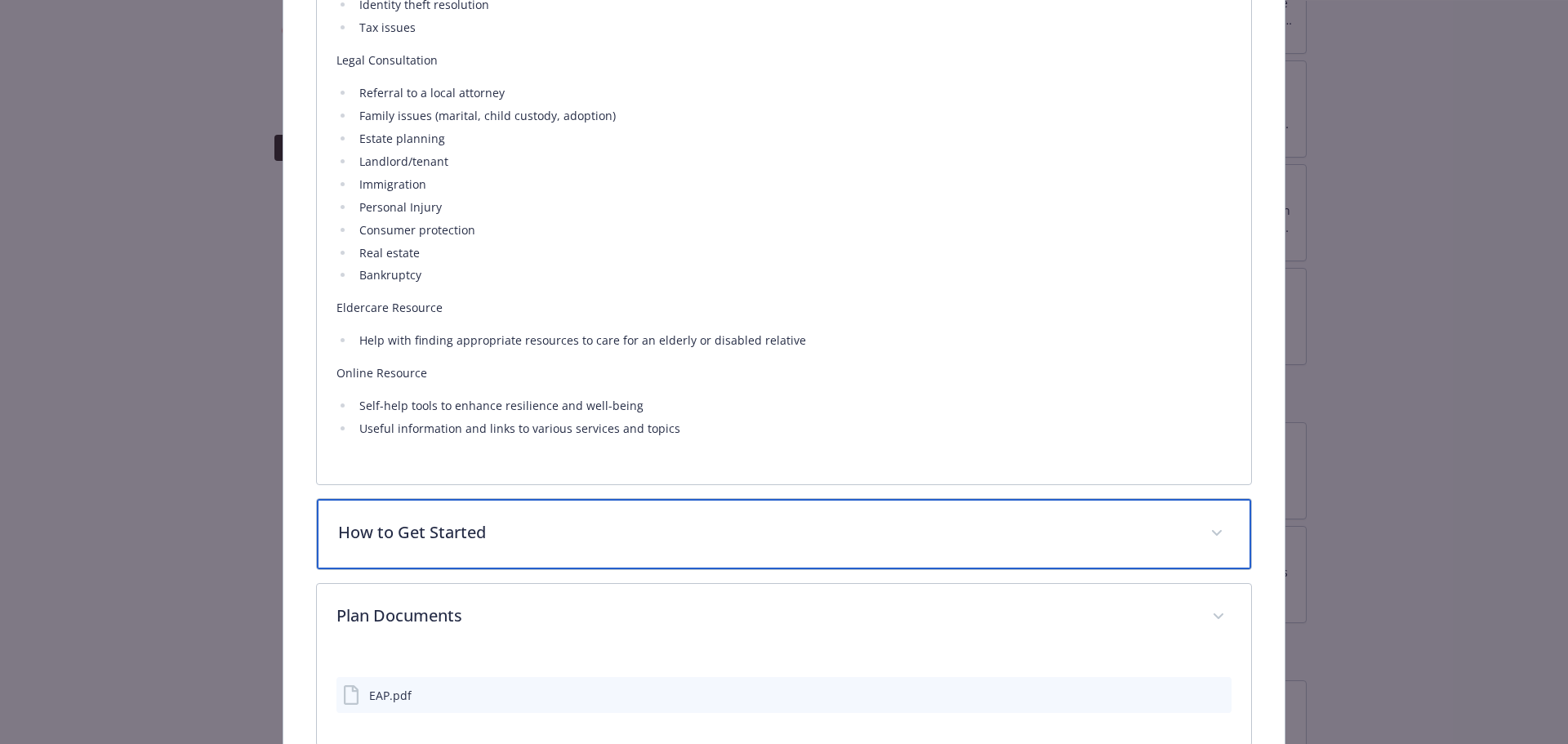
click at [559, 513] on div "How to Get Started" at bounding box center [784, 533] width 935 height 70
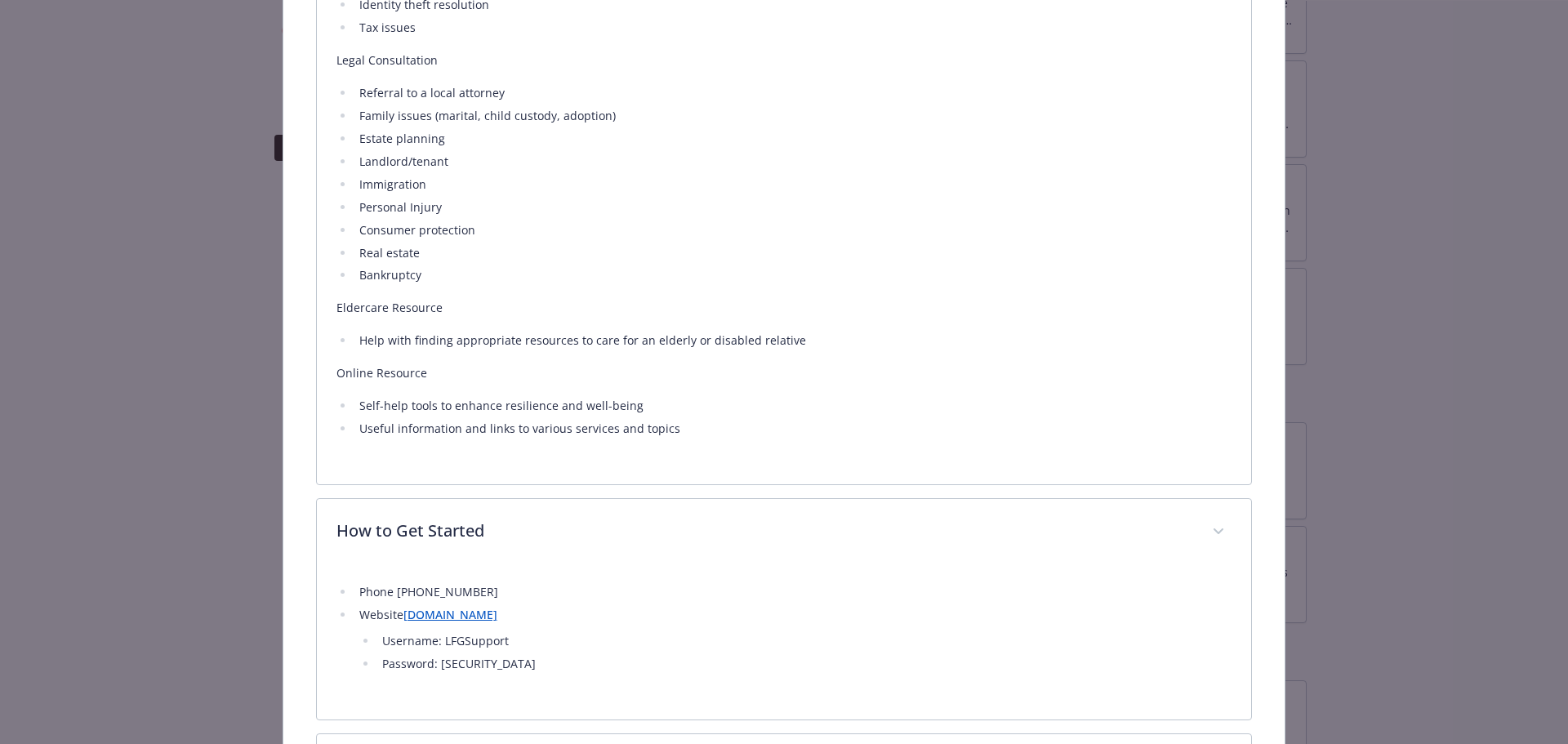
click at [485, 614] on link "[DOMAIN_NAME]" at bounding box center [450, 614] width 94 height 15
click at [468, 637] on li "Username: LFGSupport" at bounding box center [804, 640] width 855 height 20
copy li "LFGSupport"
click at [464, 663] on li "Password: [SECURITY_DATA]" at bounding box center [804, 663] width 855 height 20
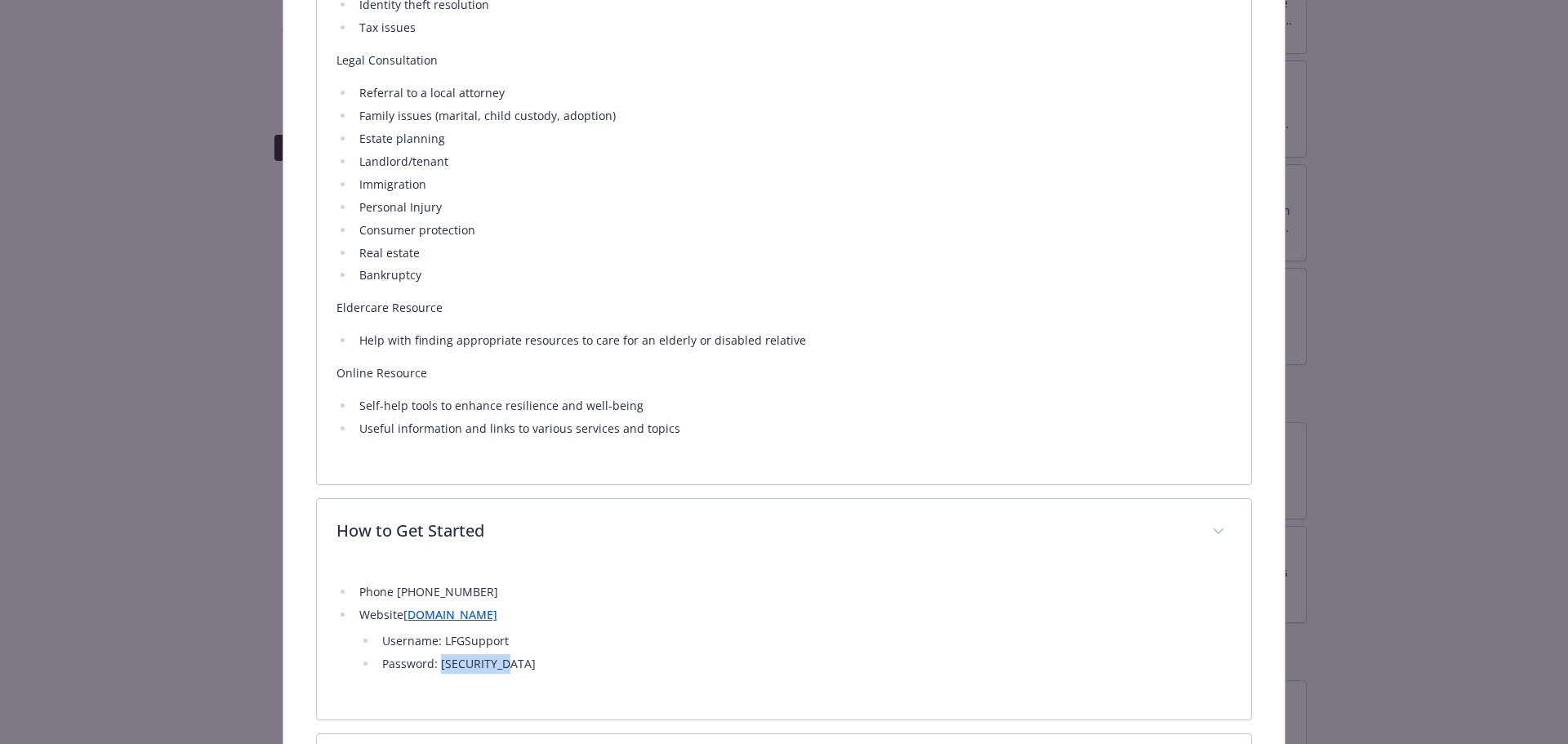
click at [465, 661] on li "Password: [SECURITY_DATA]" at bounding box center [804, 663] width 855 height 20
copy li "LFGSupport1"
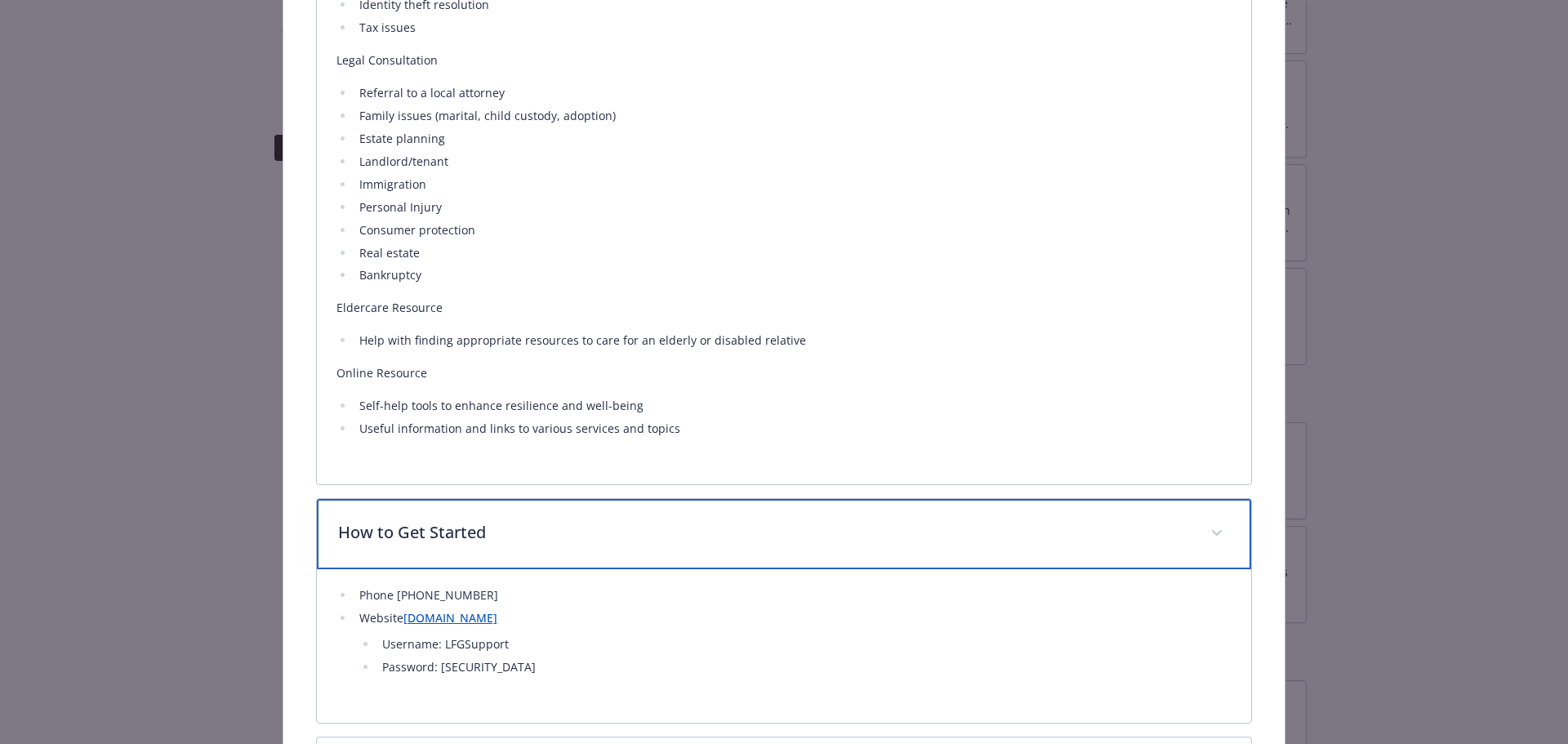
click at [622, 503] on div "How to Get Started" at bounding box center [784, 533] width 935 height 70
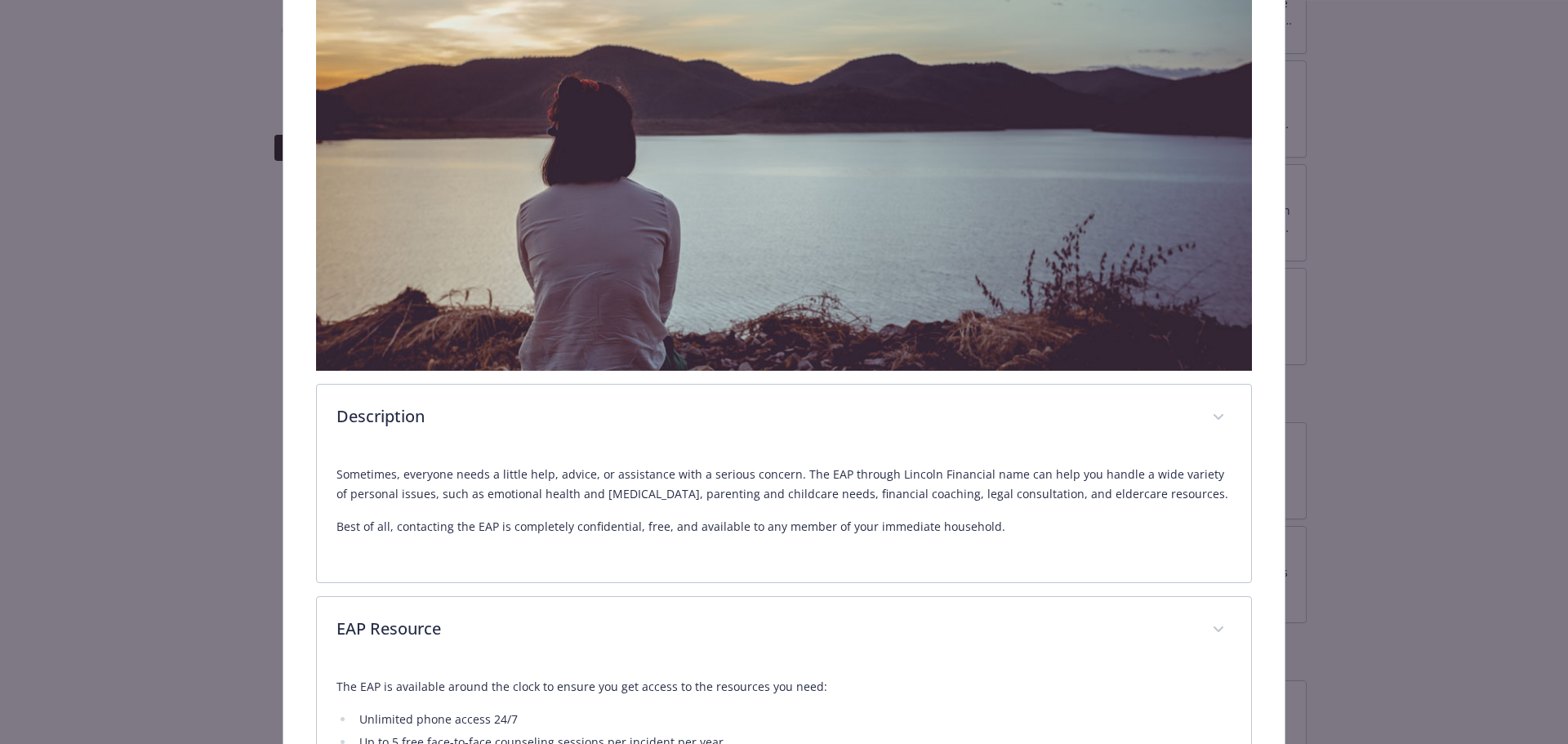
scroll to position [0, 0]
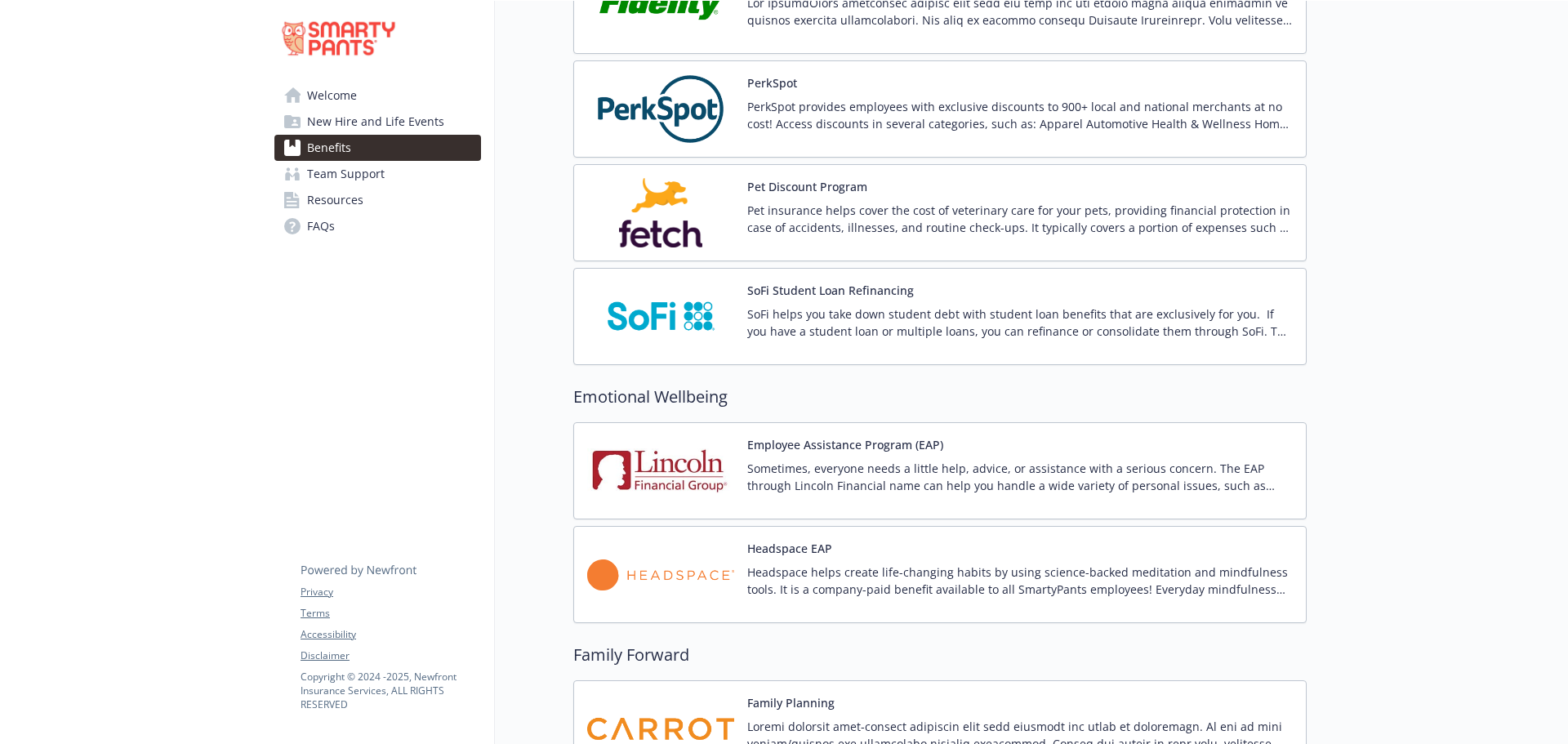
click at [1108, 475] on p "Sometimes, everyone needs a little help, advice, or assistance with a serious c…" at bounding box center [1020, 476] width 545 height 34
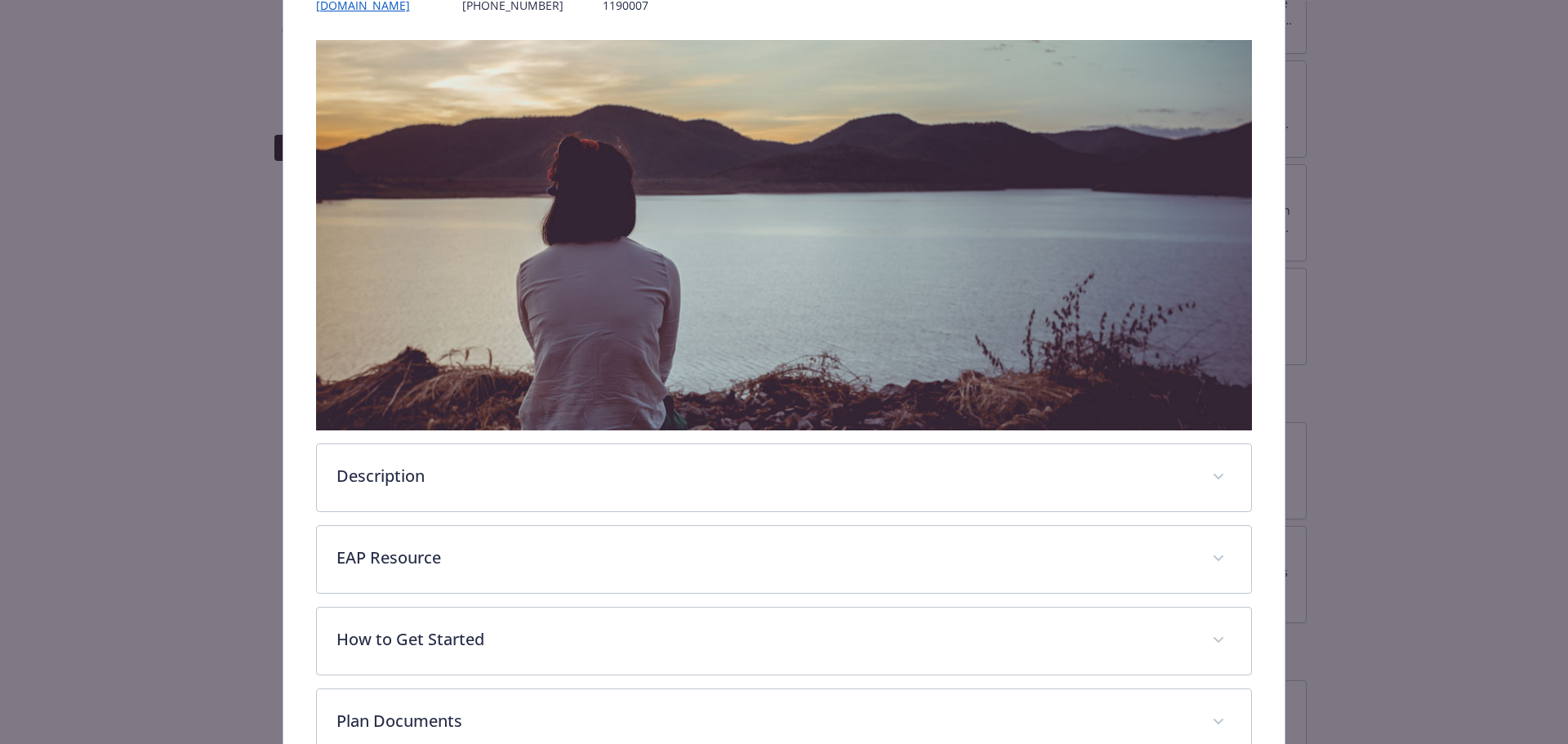
scroll to position [419, 0]
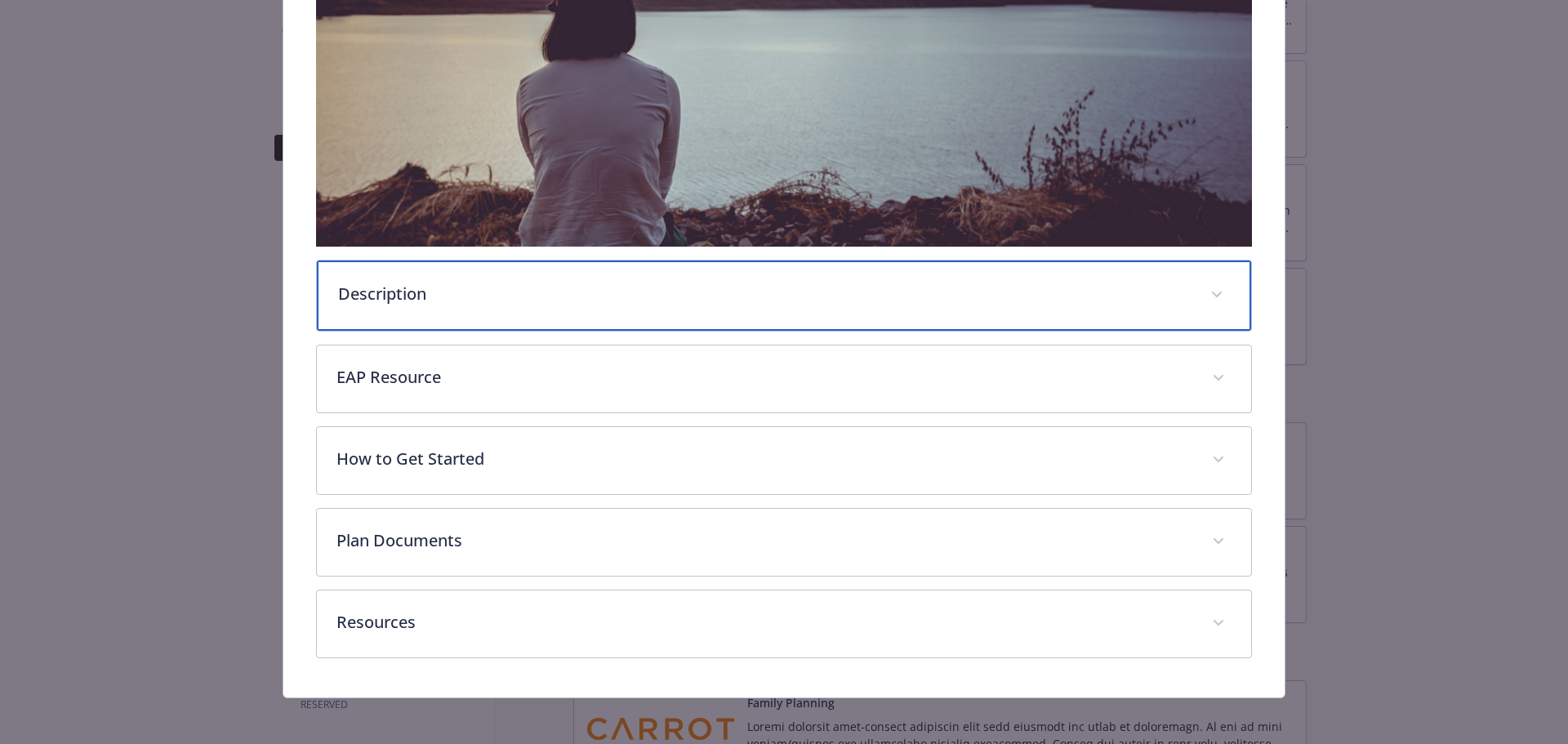
click at [502, 318] on div "Description" at bounding box center [784, 296] width 935 height 70
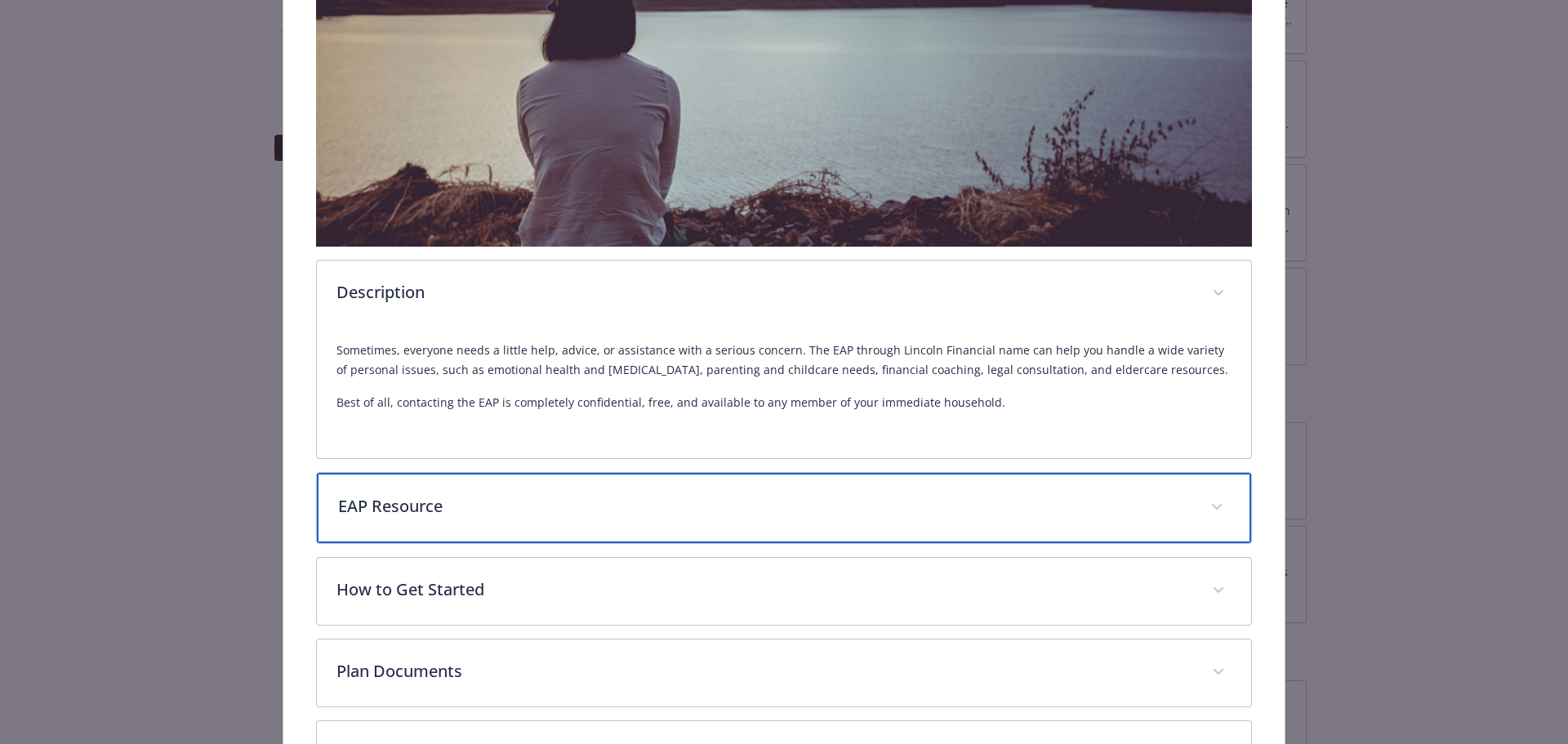
click at [821, 500] on p "EAP Resource" at bounding box center [764, 506] width 854 height 25
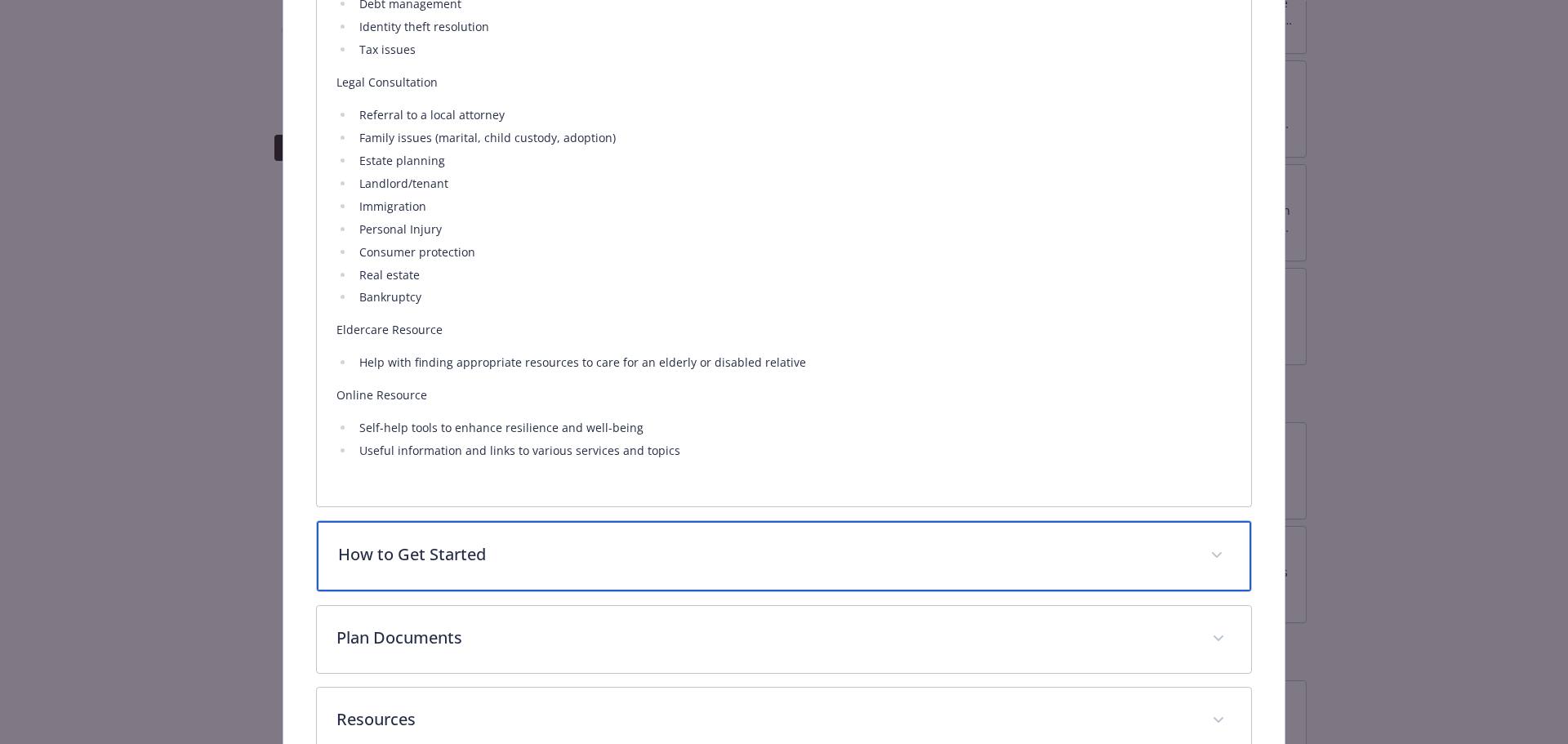
click at [623, 539] on div "How to Get Started" at bounding box center [784, 555] width 935 height 70
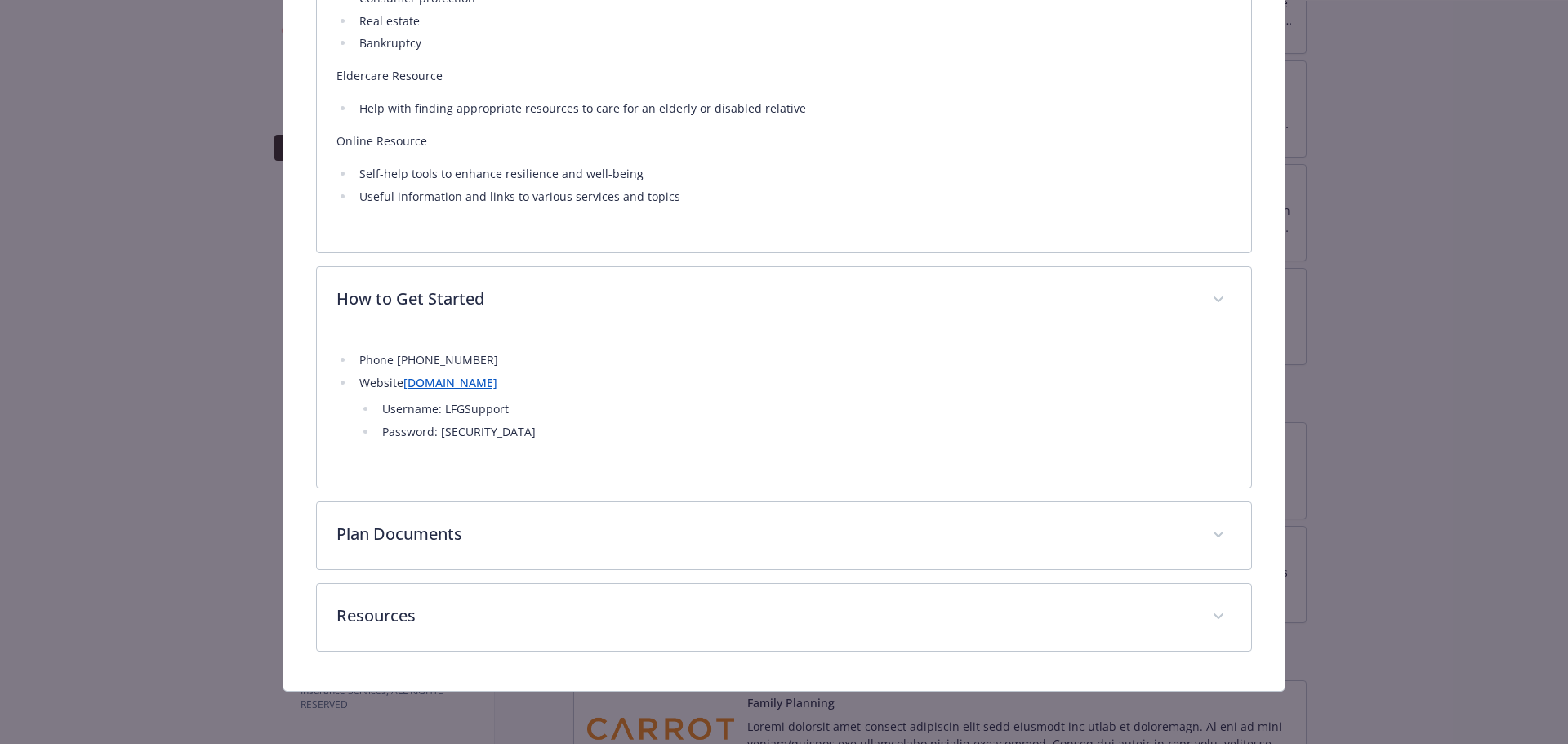
click at [454, 360] on li "Phone [PHONE_NUMBER]" at bounding box center [792, 359] width 877 height 20
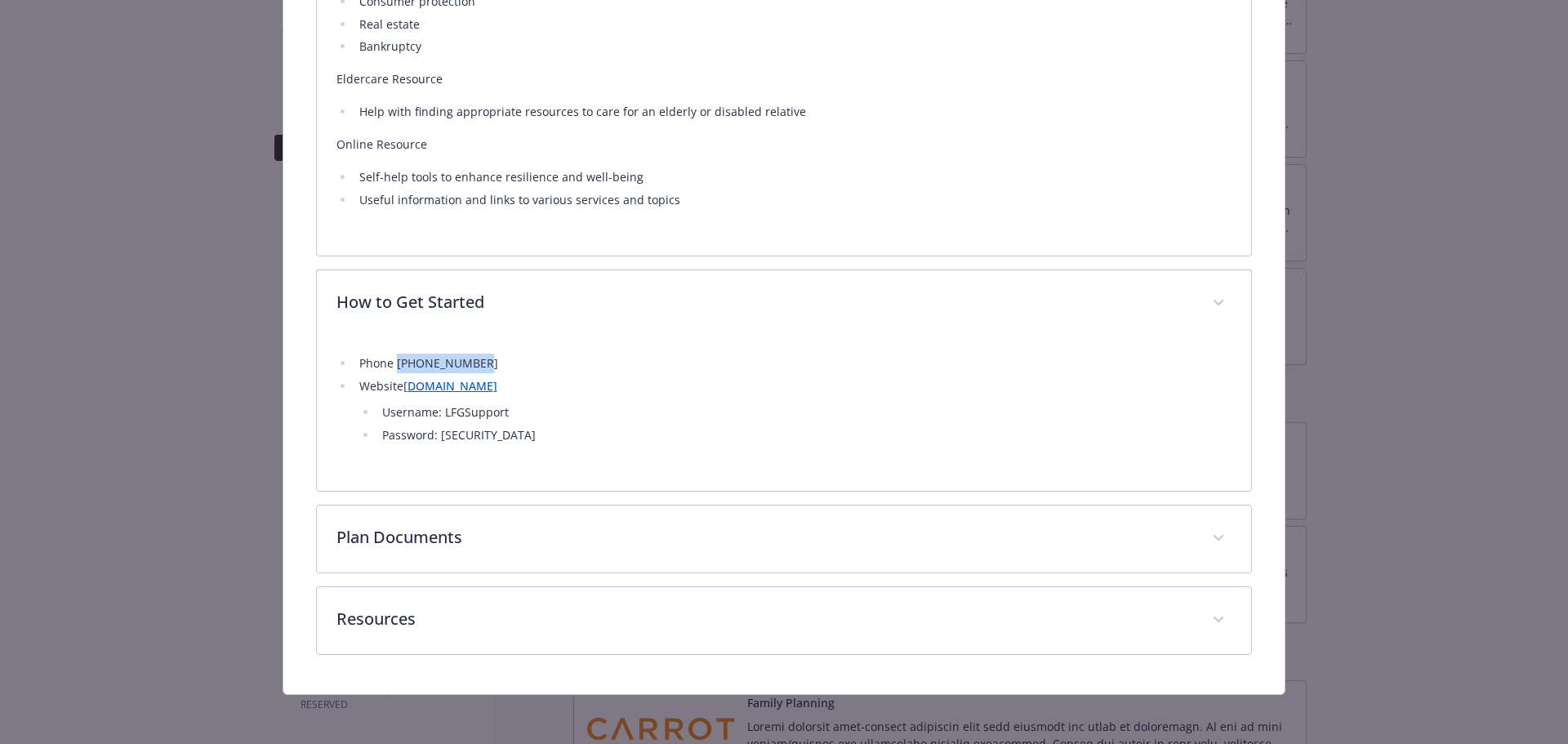
drag, startPoint x: 479, startPoint y: 360, endPoint x: 394, endPoint y: 361, distance: 85.0
click at [394, 361] on li "Phone [PHONE_NUMBER]" at bounding box center [792, 363] width 877 height 20
copy li "[PHONE_NUMBER]"
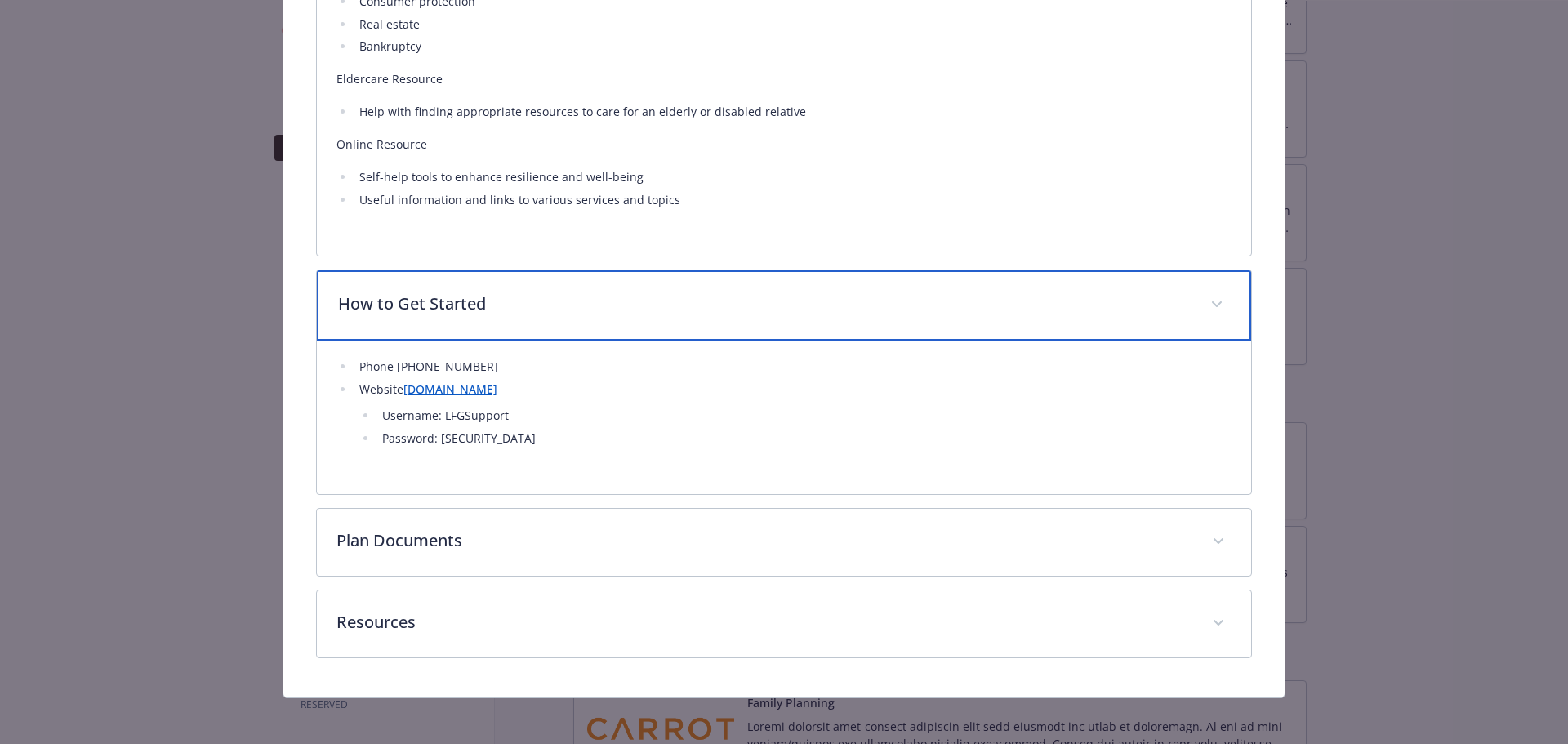
click at [675, 294] on p "How to Get Started" at bounding box center [764, 303] width 854 height 25
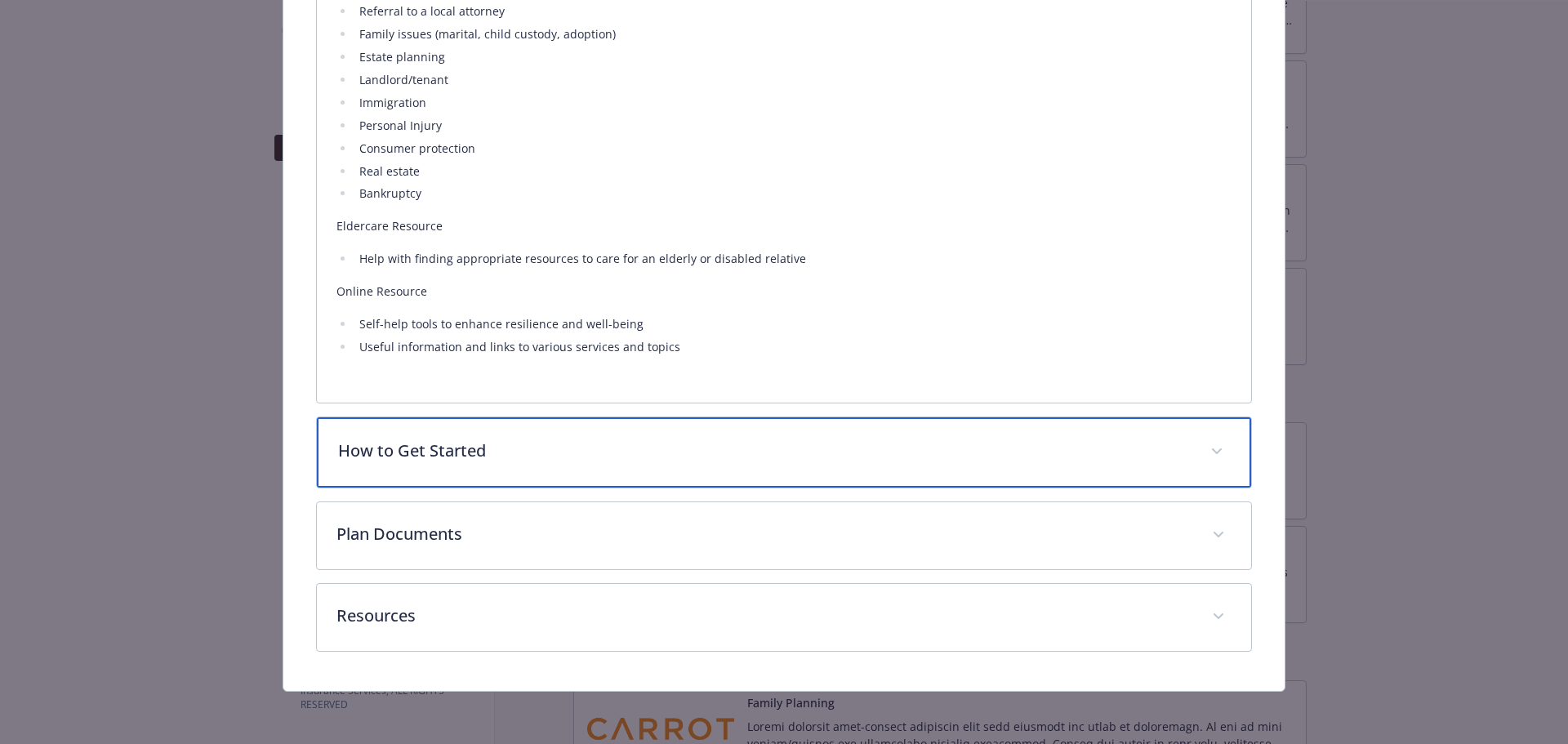
scroll to position [1581, 0]
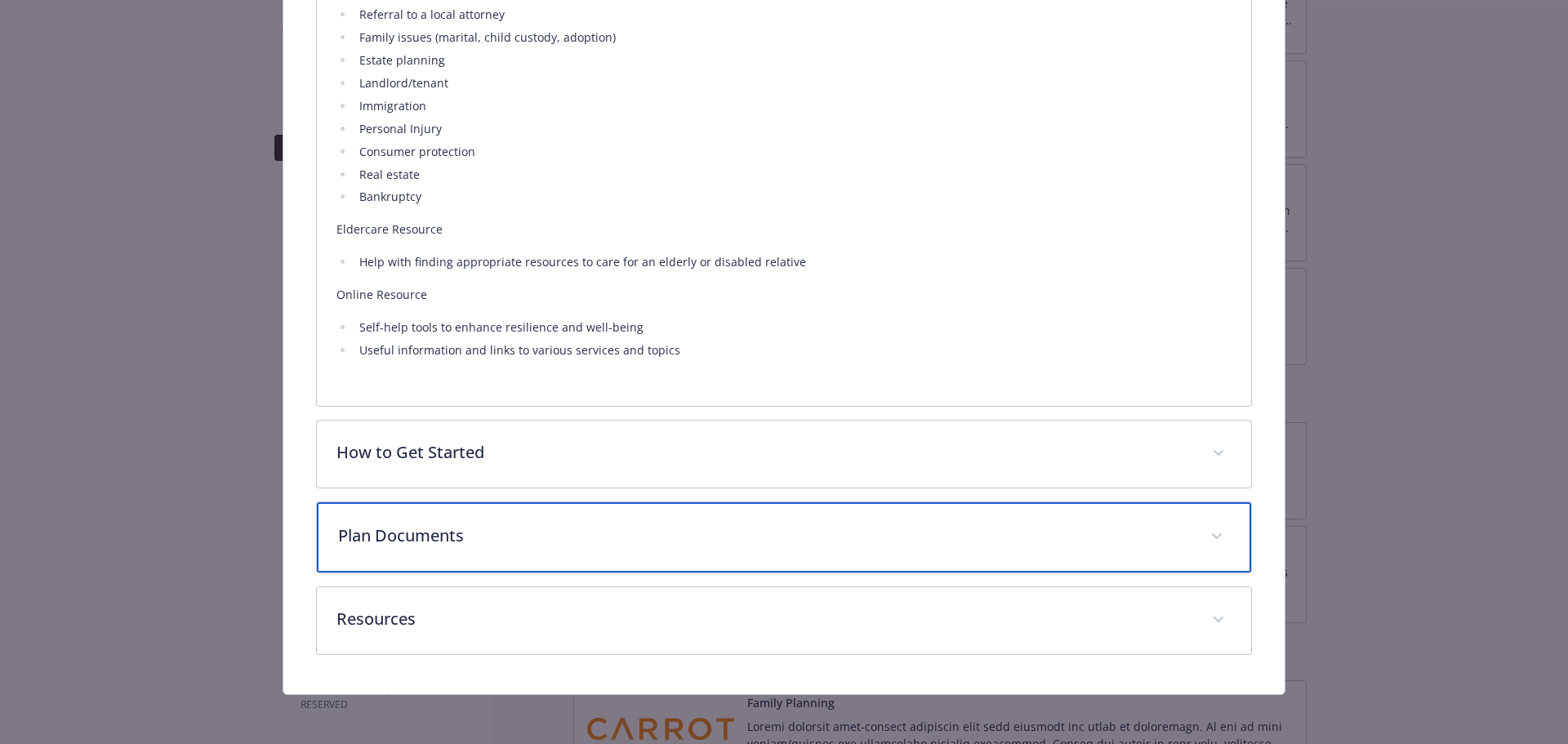
click at [540, 526] on p "Plan Documents" at bounding box center [764, 535] width 854 height 25
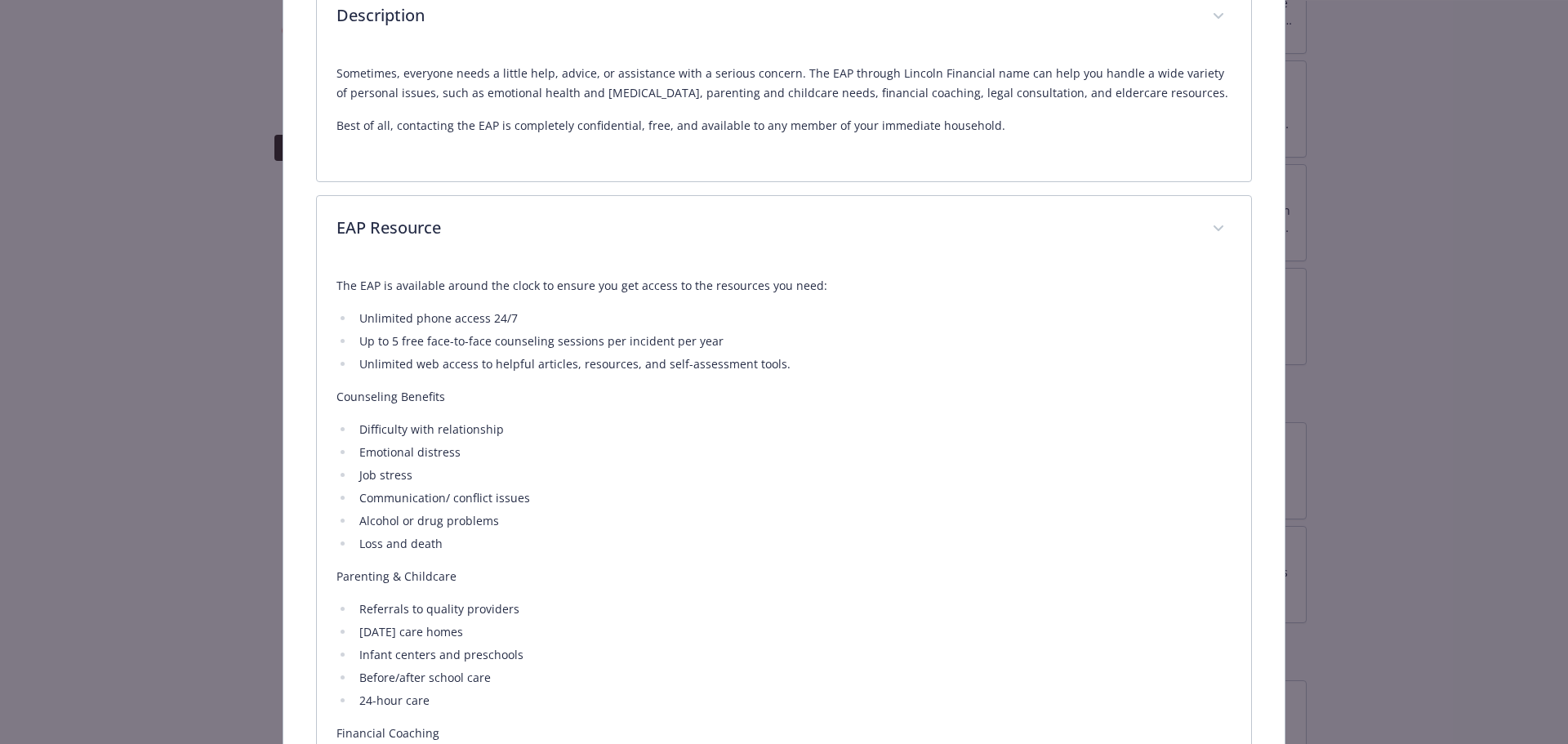
scroll to position [533, 0]
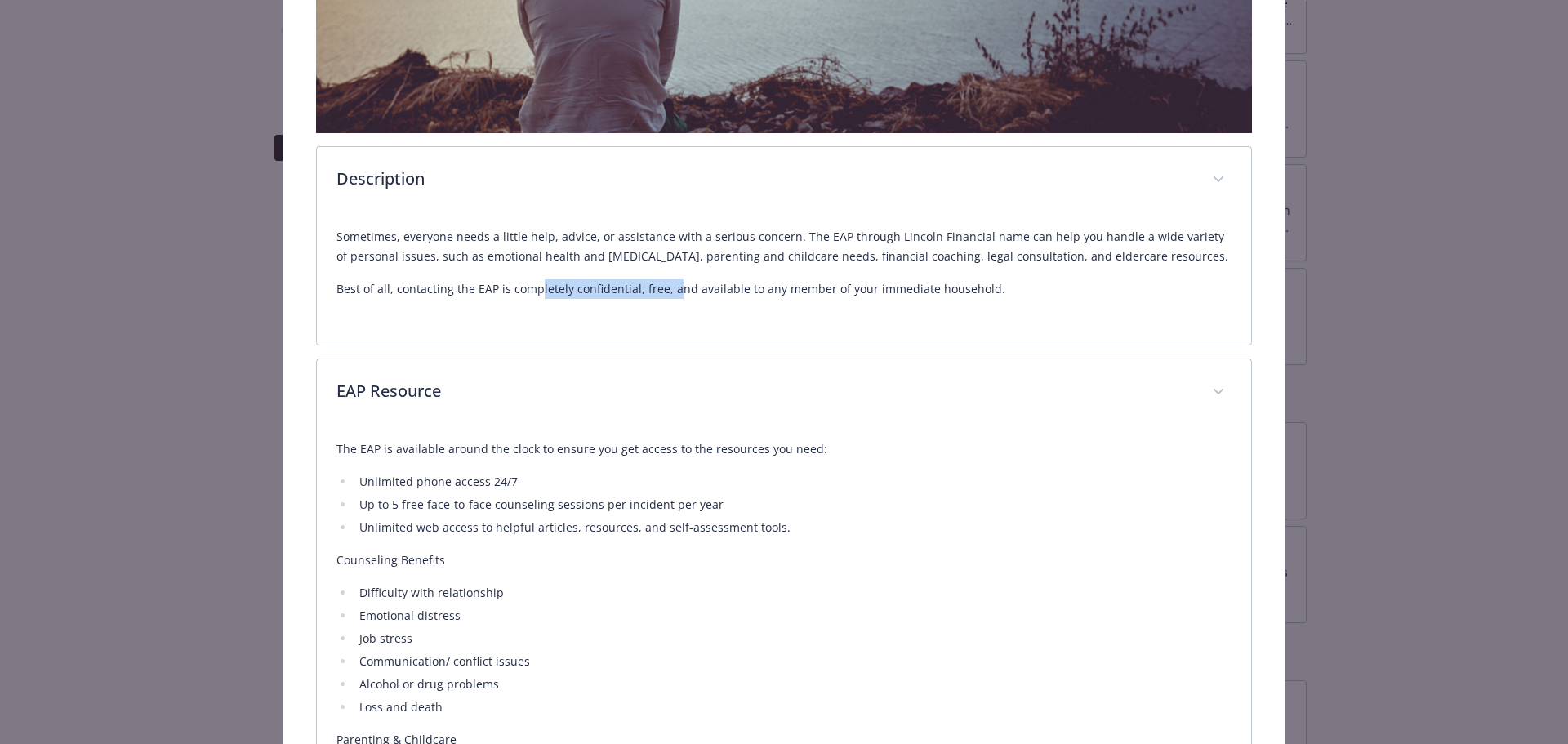
drag, startPoint x: 679, startPoint y: 290, endPoint x: 704, endPoint y: 290, distance: 25.0
click at [691, 290] on p "Best of all, contacting the EAP is completely confidential, free, and available…" at bounding box center [784, 289] width 896 height 20
drag, startPoint x: 710, startPoint y: 290, endPoint x: 753, endPoint y: 290, distance: 43.0
click at [721, 290] on p "Best of all, contacting the EAP is completely confidential, free, and available…" at bounding box center [784, 289] width 896 height 20
drag, startPoint x: 832, startPoint y: 290, endPoint x: 866, endPoint y: 290, distance: 34.0
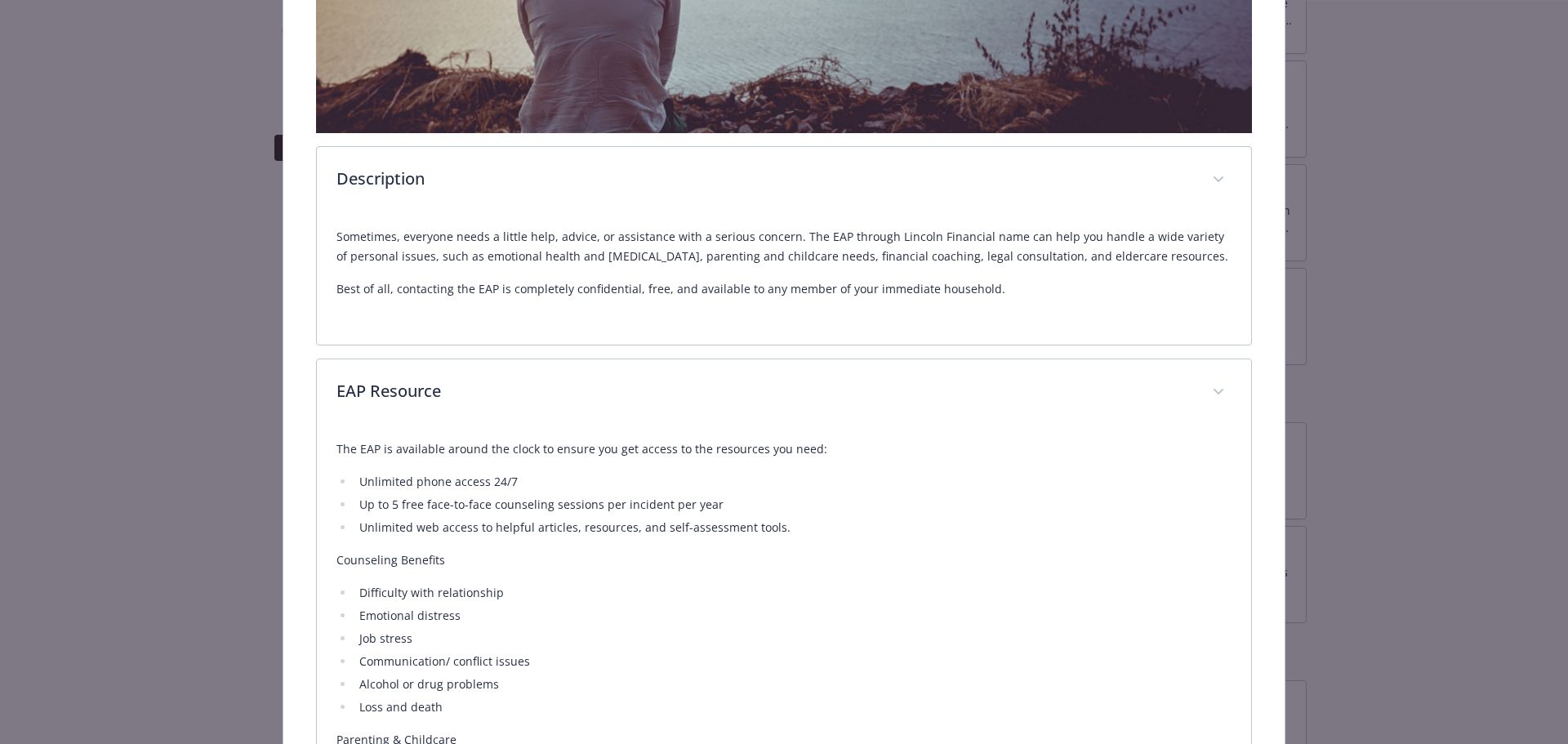
click at [854, 290] on p "Best of all, contacting the EAP is completely confidential, free, and available…" at bounding box center [784, 289] width 896 height 20
click at [902, 287] on p "Best of all, contacting the EAP is completely confidential, free, and available…" at bounding box center [784, 289] width 896 height 20
drag, startPoint x: 966, startPoint y: 273, endPoint x: 787, endPoint y: 274, distance: 179.0
click at [796, 274] on div "Sometimes, everyone needs a little help, advice, or assistance with a serious c…" at bounding box center [784, 262] width 896 height 72
click at [764, 274] on div "Sometimes, everyone needs a little help, advice, or assistance with a serious c…" at bounding box center [784, 262] width 896 height 72
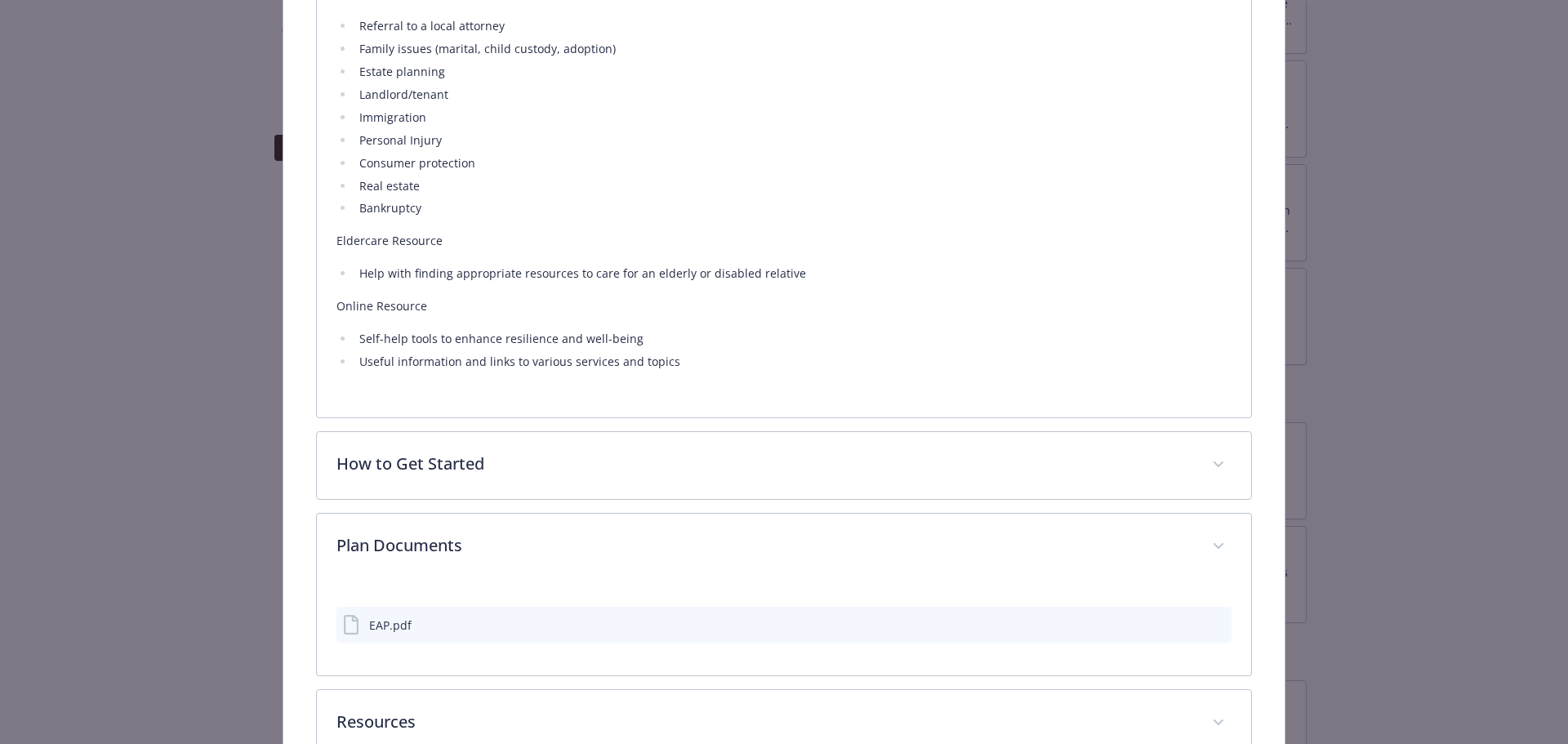
scroll to position [1672, 0]
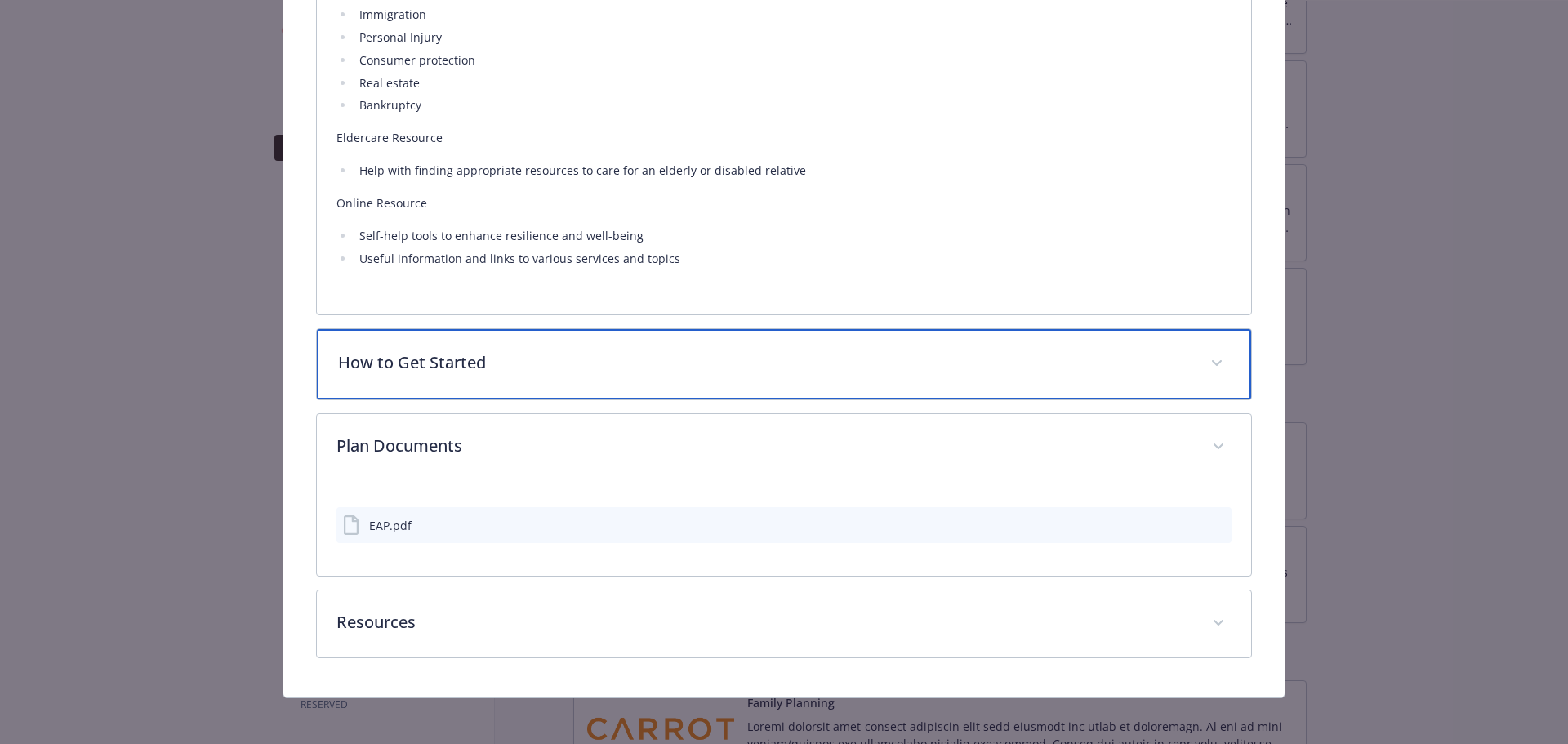
click at [589, 333] on div "How to Get Started" at bounding box center [784, 364] width 935 height 70
